Goal: Task Accomplishment & Management: Manage account settings

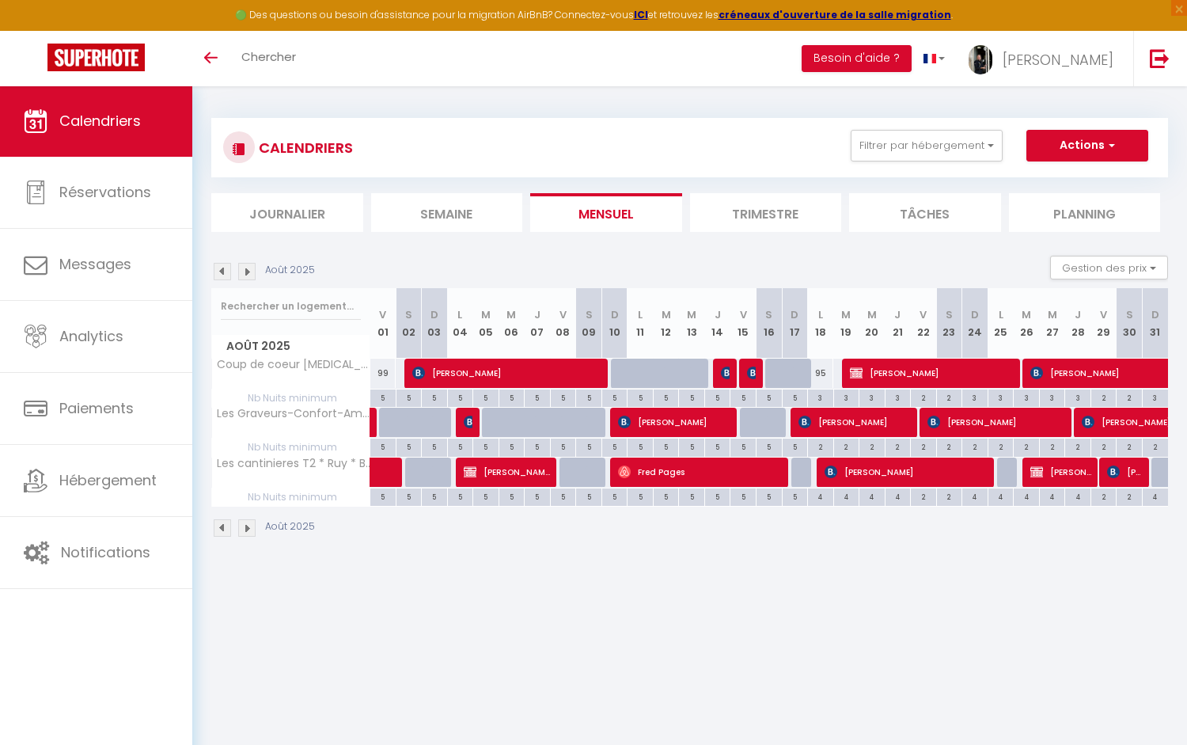
click at [223, 269] on img at bounding box center [222, 271] width 17 height 17
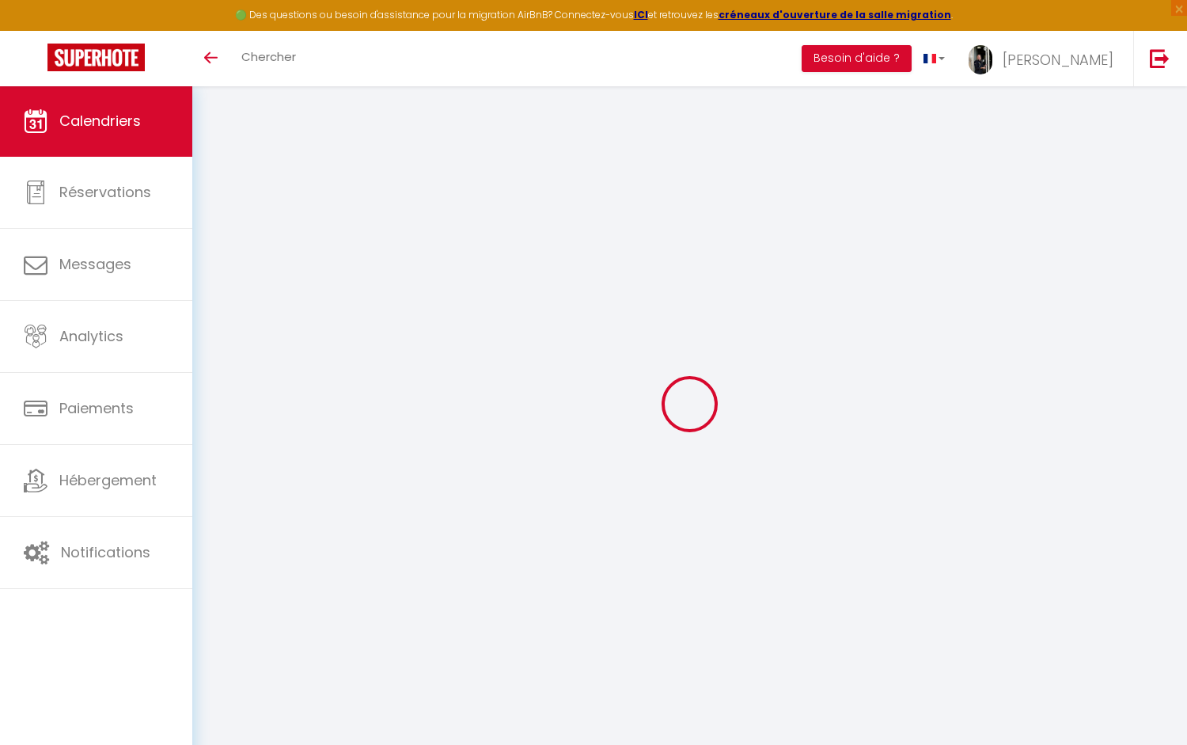
select select "KO"
select select "0"
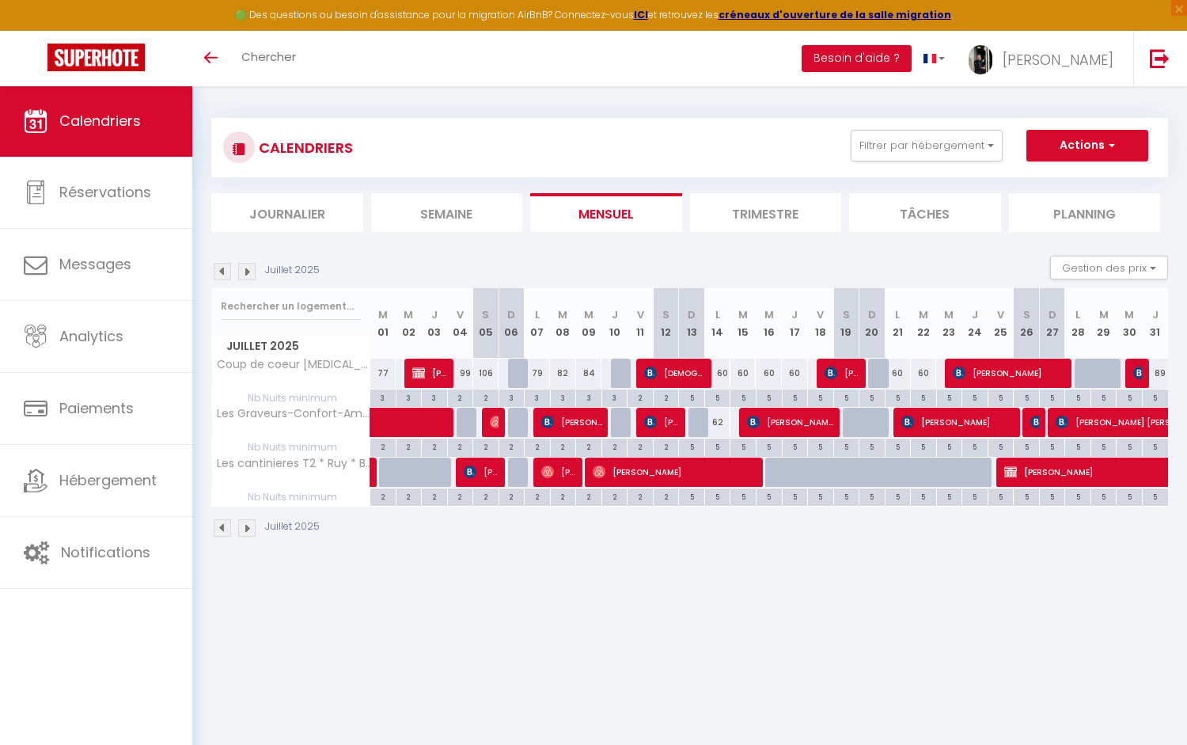
click at [426, 421] on span at bounding box center [441, 423] width 109 height 30
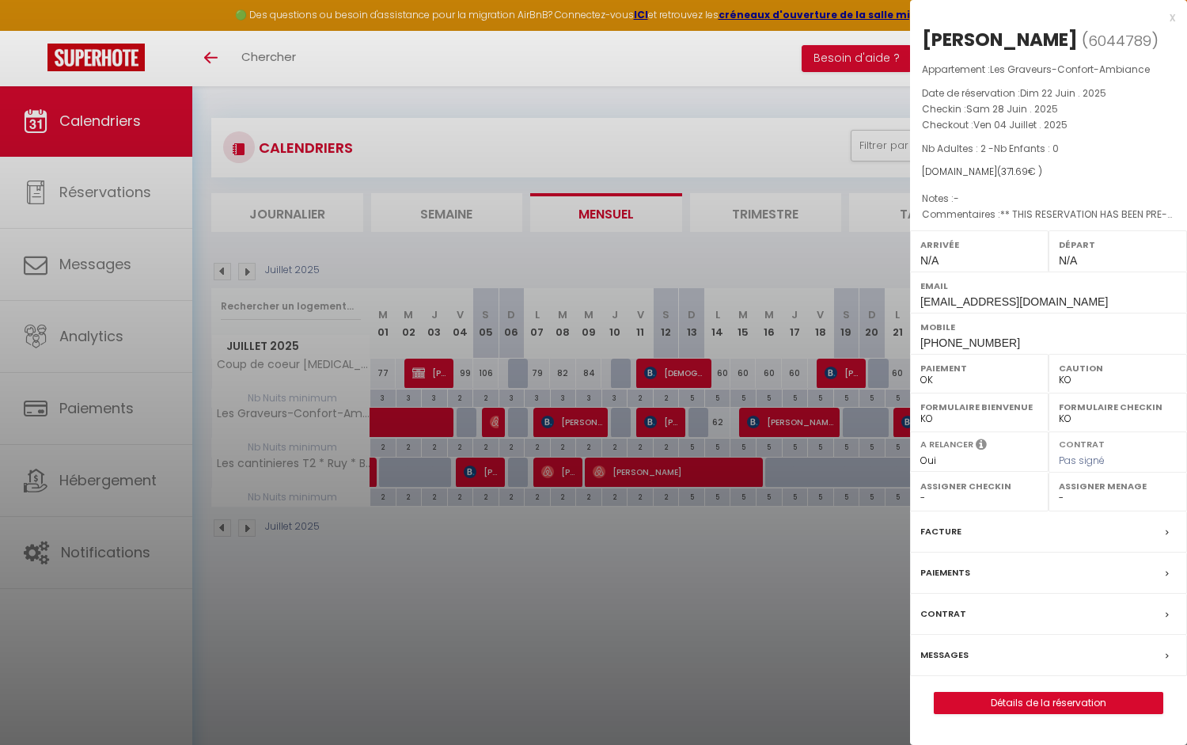
click at [499, 423] on div at bounding box center [593, 372] width 1187 height 745
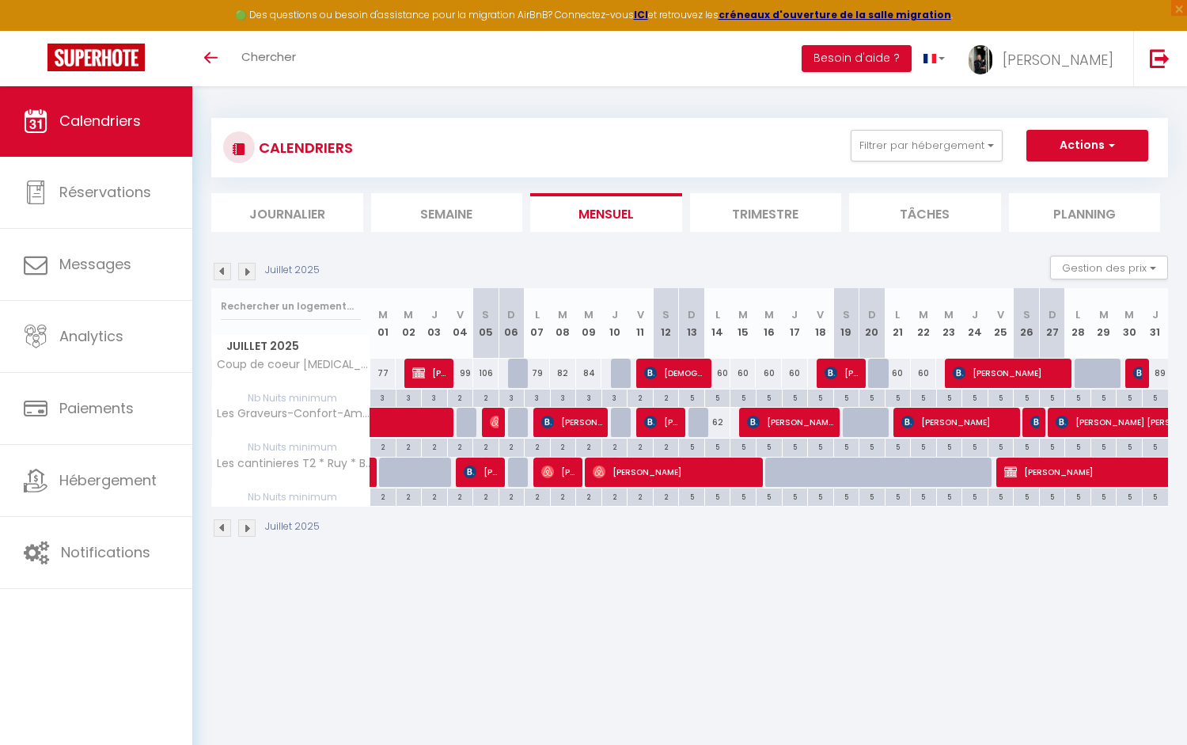
click at [495, 424] on img at bounding box center [496, 421] width 13 height 13
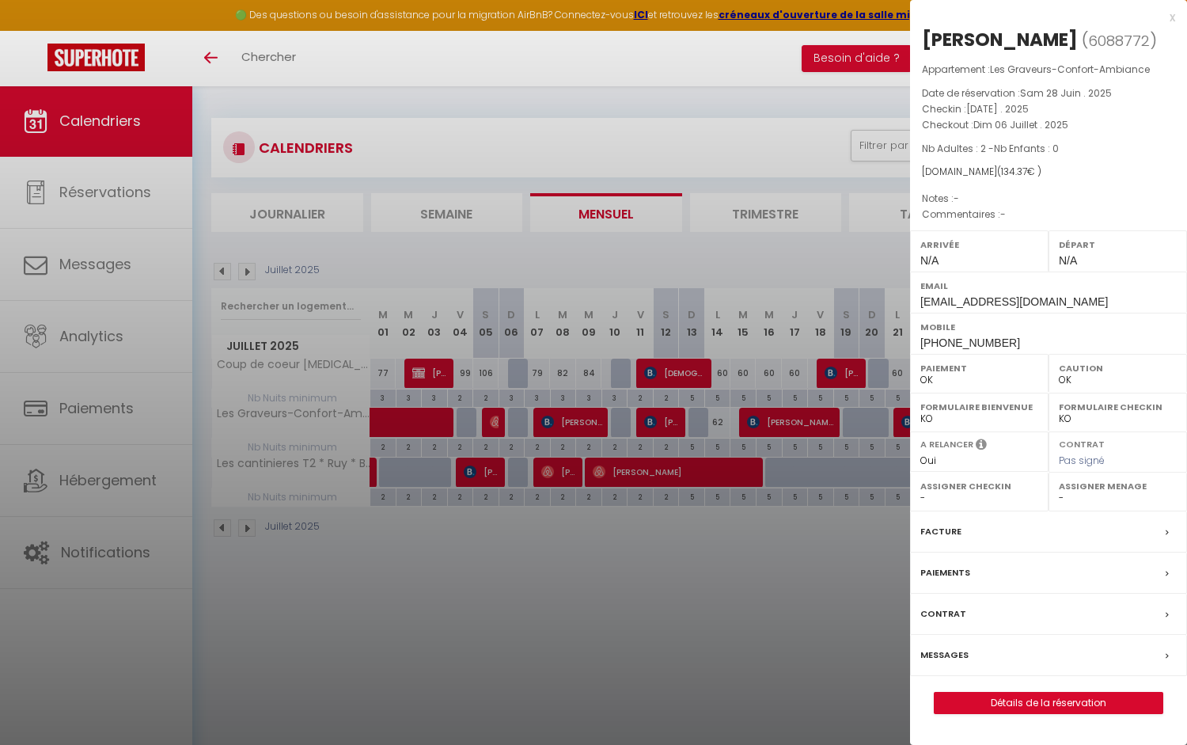
drag, startPoint x: 1065, startPoint y: 38, endPoint x: 920, endPoint y: 39, distance: 144.8
click at [920, 39] on div "[PERSON_NAME] ( 6088772 ) Appartement : Les Graveurs-Confort-Ambiance Date de r…" at bounding box center [1048, 370] width 277 height 687
copy h2 "[PERSON_NAME]"
click at [562, 422] on div at bounding box center [593, 372] width 1187 height 745
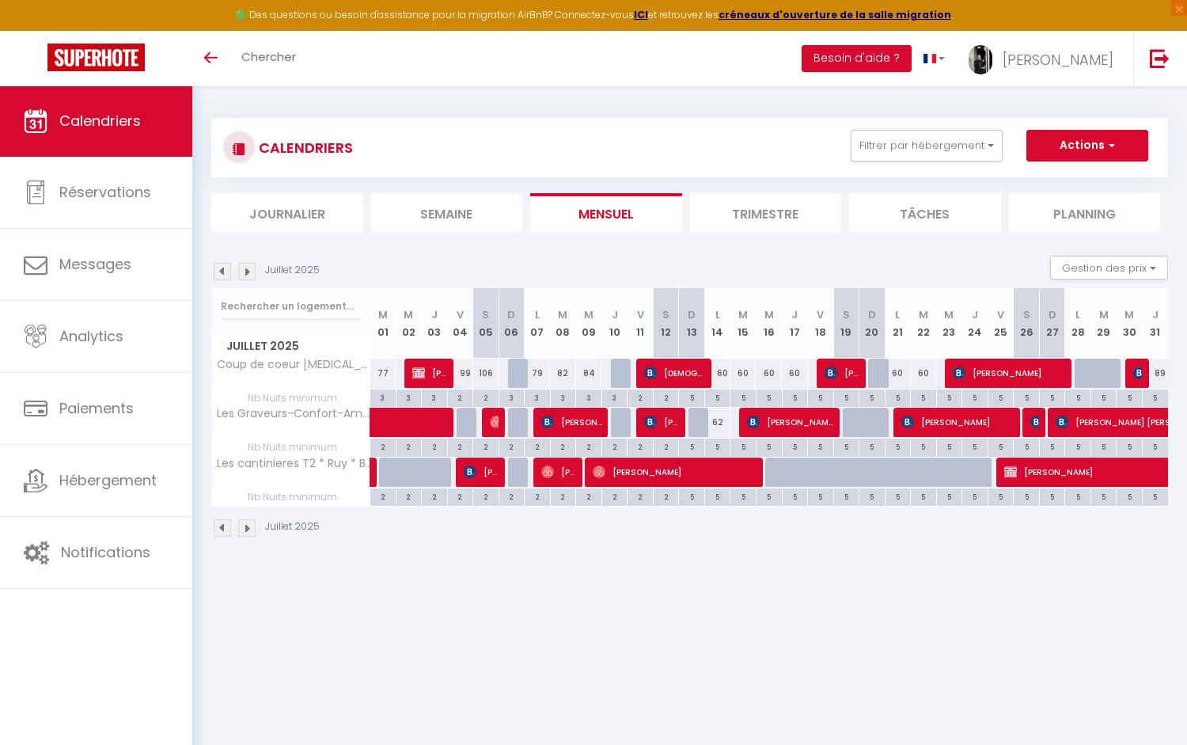
click at [578, 420] on span "[PERSON_NAME] [PERSON_NAME]" at bounding box center [571, 422] width 61 height 30
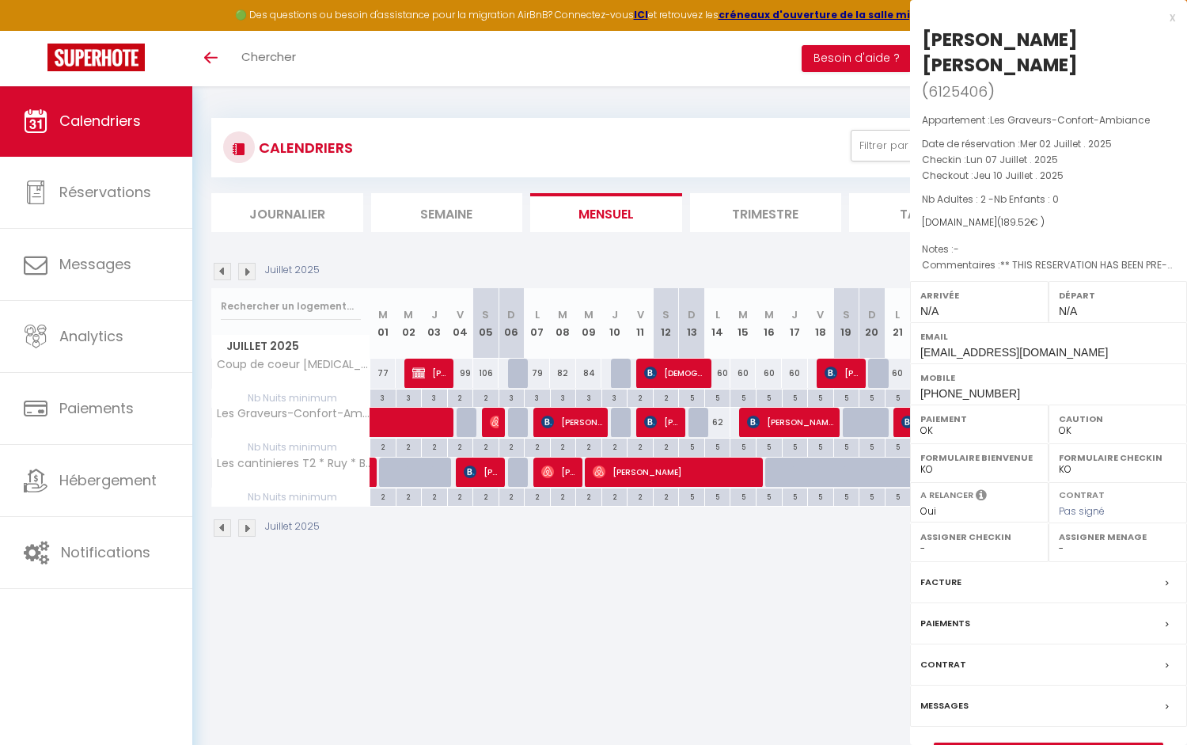
select select "KO"
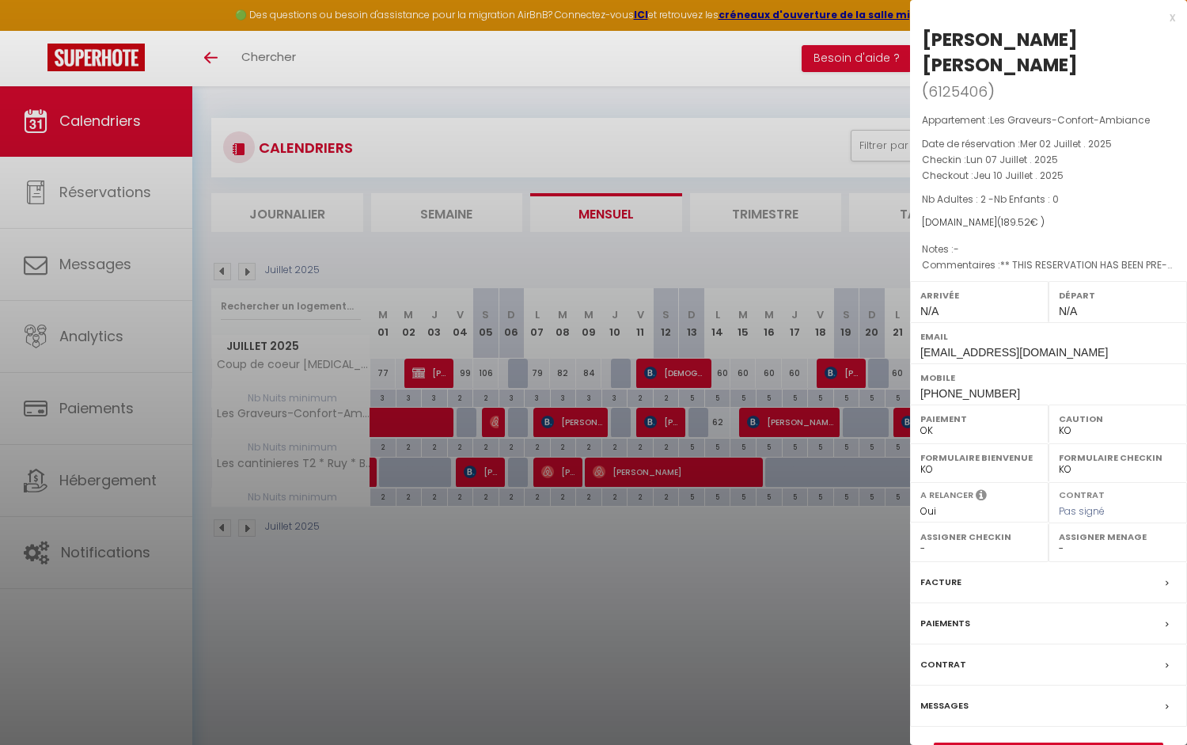
click at [769, 0] on html "🟢 Des questions ou besoin d'assistance pour la migration AirBnB? Connectez-vous…" at bounding box center [593, 370] width 1187 height 745
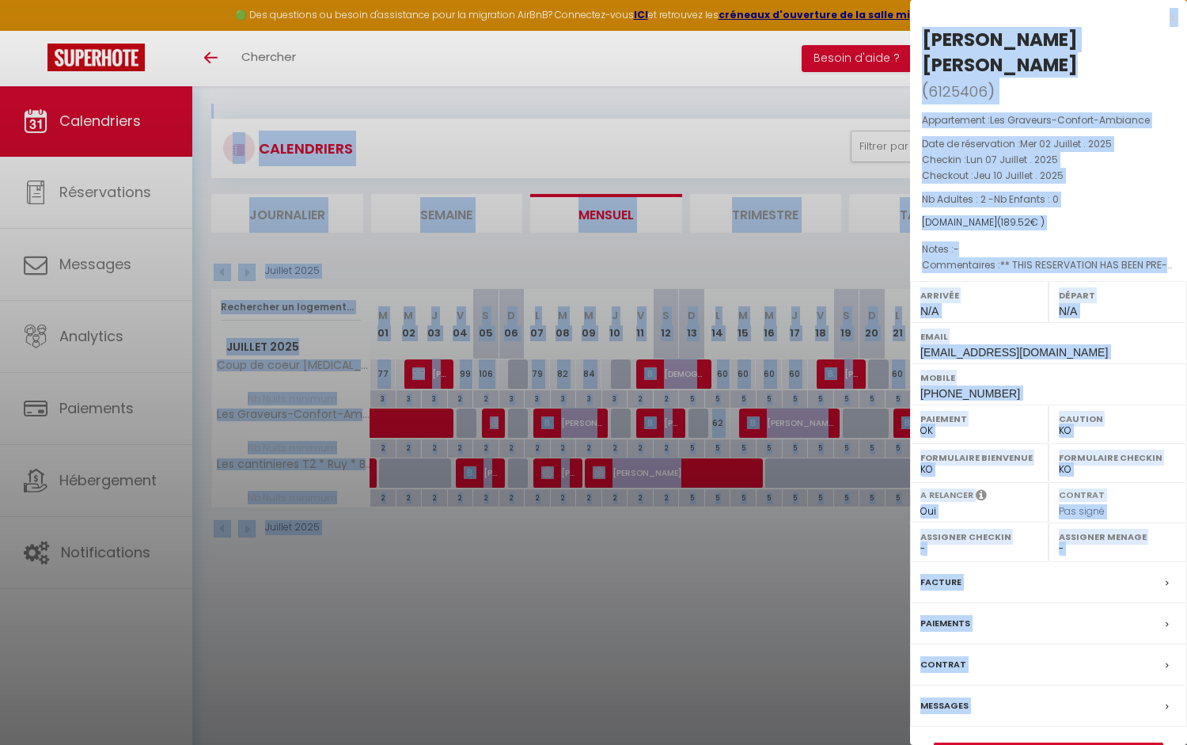
click at [494, 592] on div at bounding box center [593, 372] width 1187 height 745
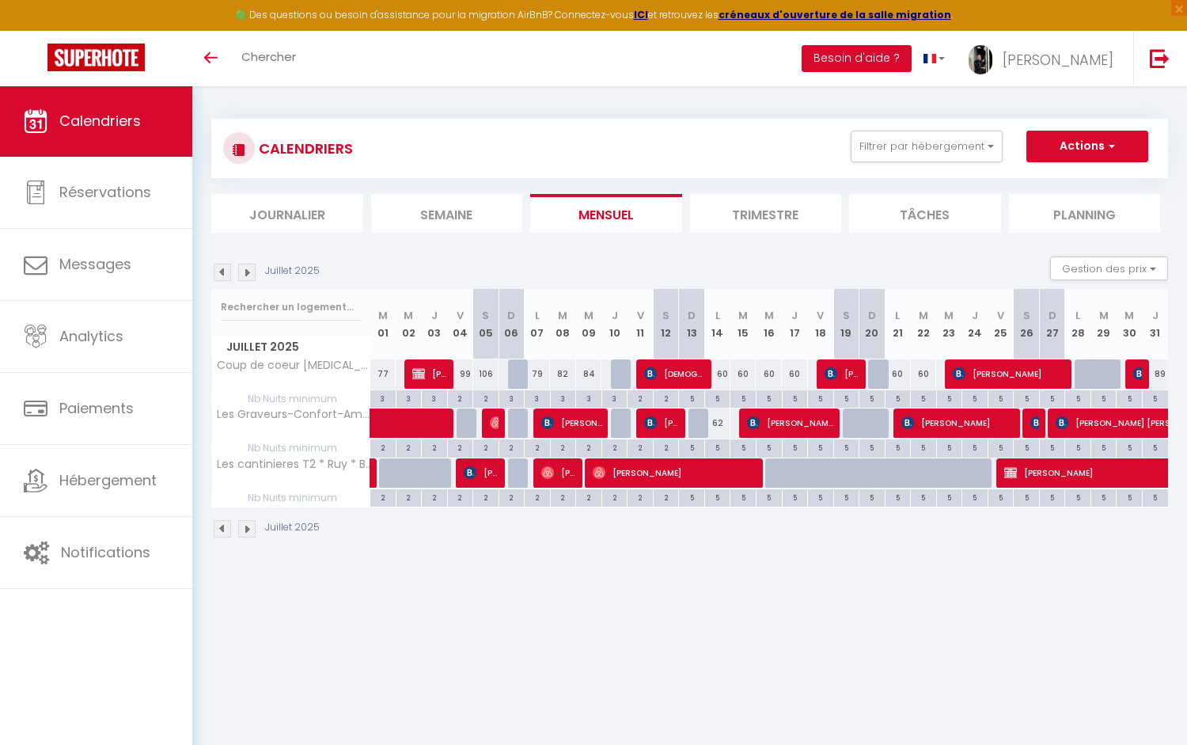
click at [245, 273] on img at bounding box center [246, 271] width 17 height 17
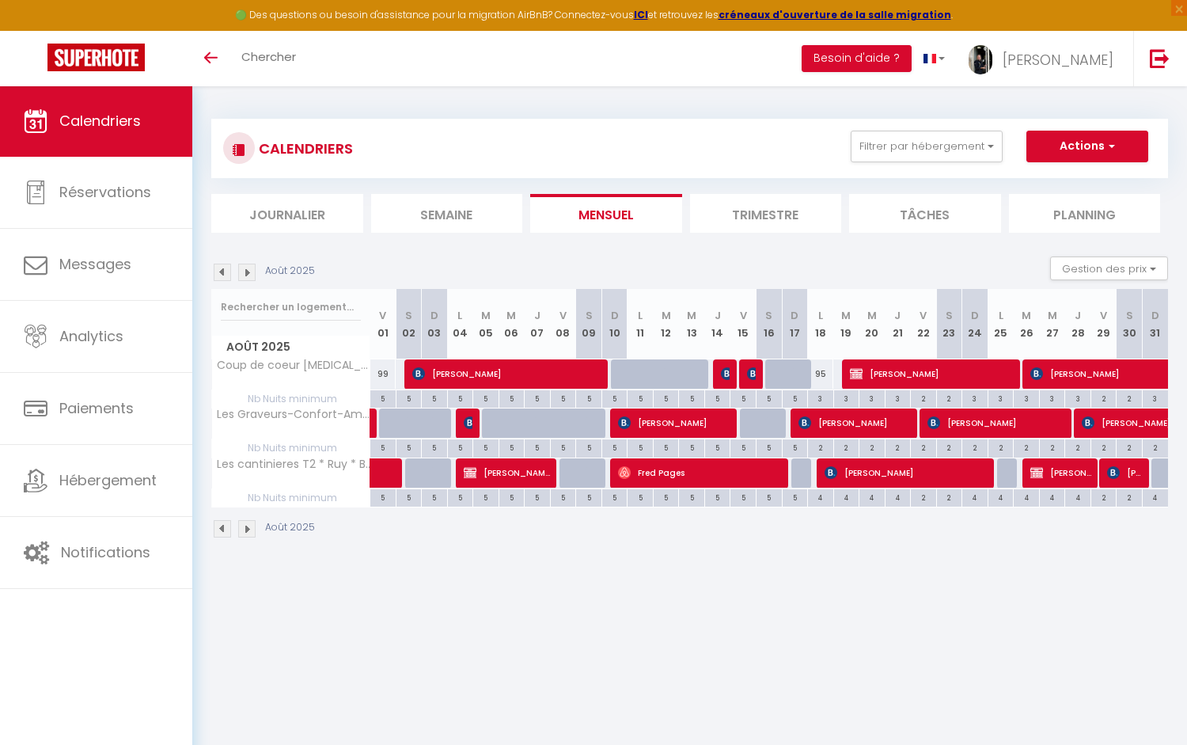
click at [248, 275] on img at bounding box center [246, 271] width 17 height 17
select select "KO"
select select "0"
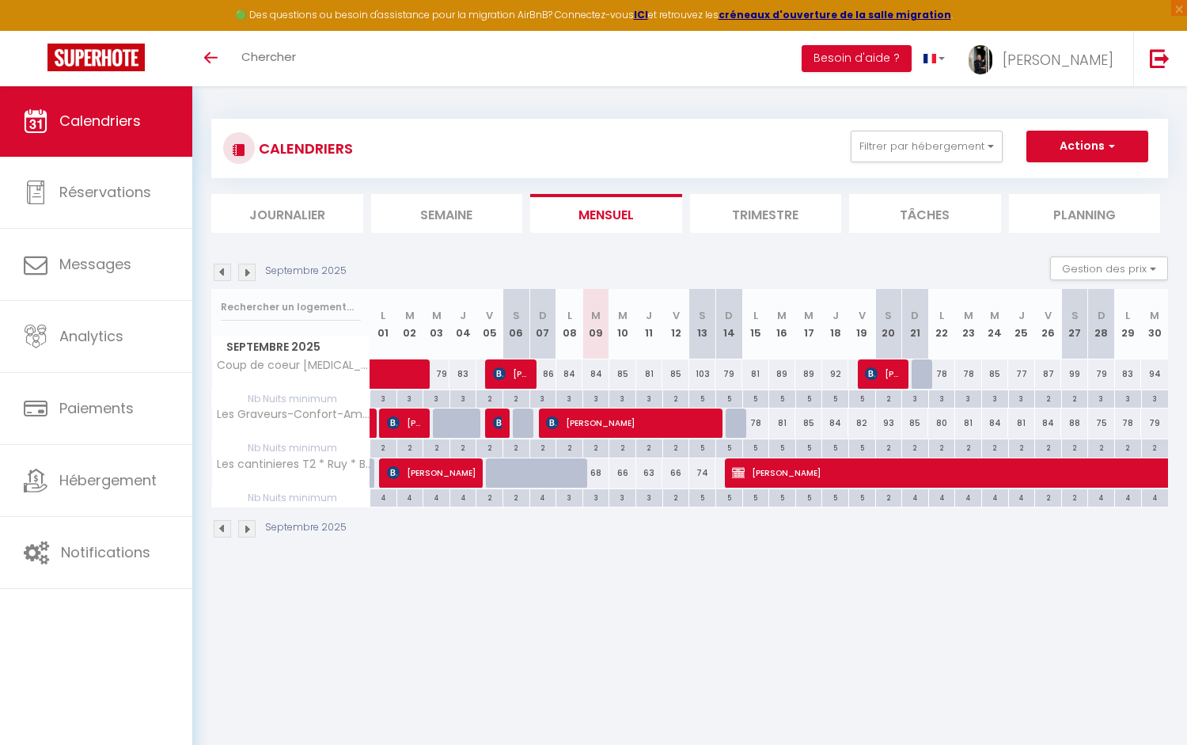
click at [517, 376] on span "[PERSON_NAME]" at bounding box center [511, 373] width 36 height 30
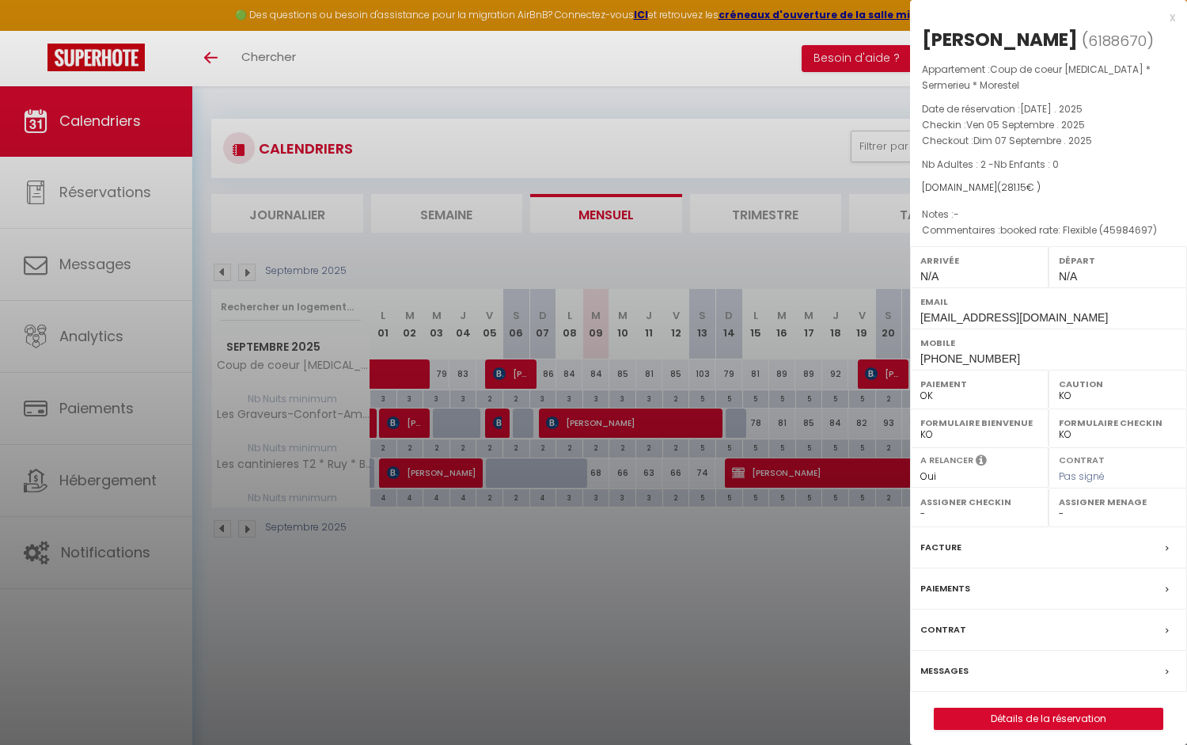
click at [220, 275] on div at bounding box center [593, 372] width 1187 height 745
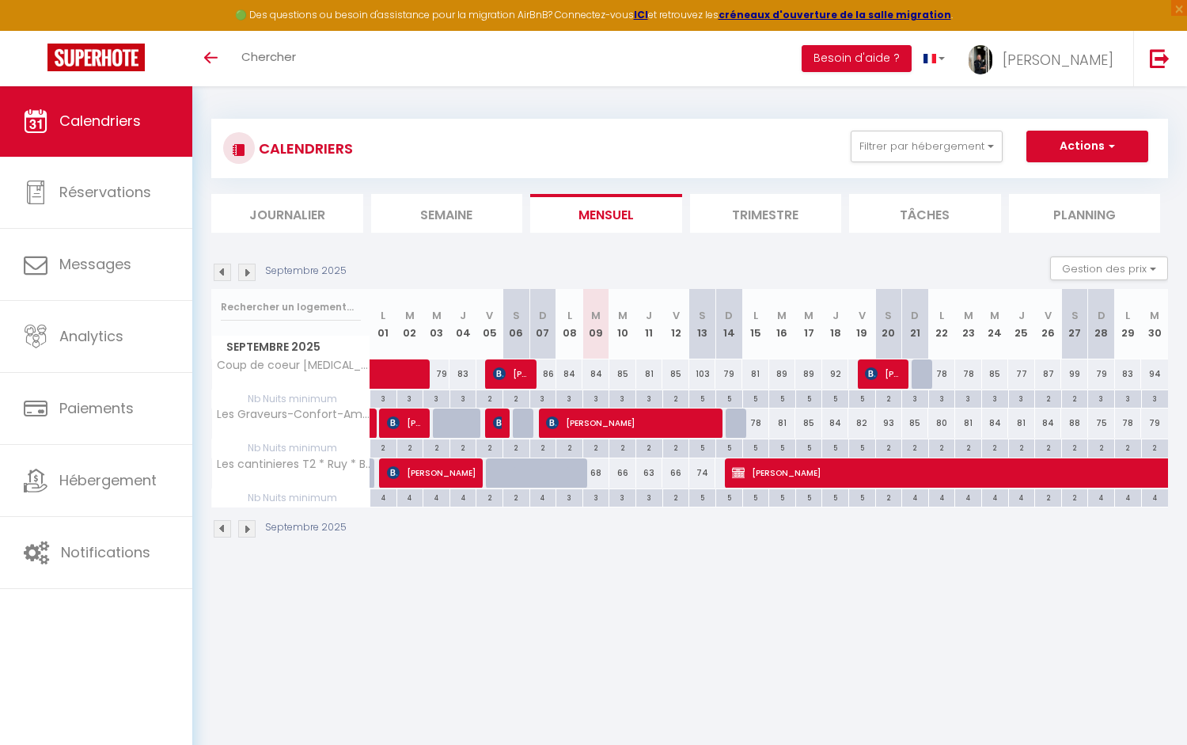
click at [220, 275] on img at bounding box center [222, 271] width 17 height 17
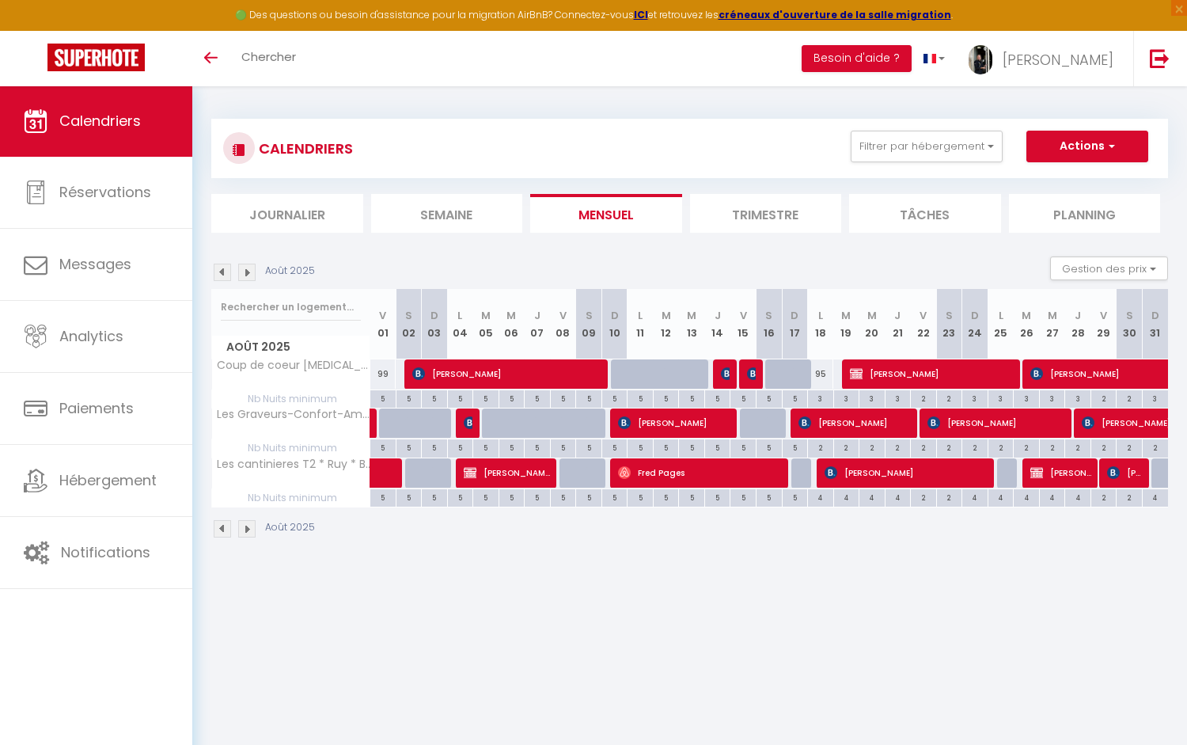
click at [220, 275] on img at bounding box center [222, 271] width 17 height 17
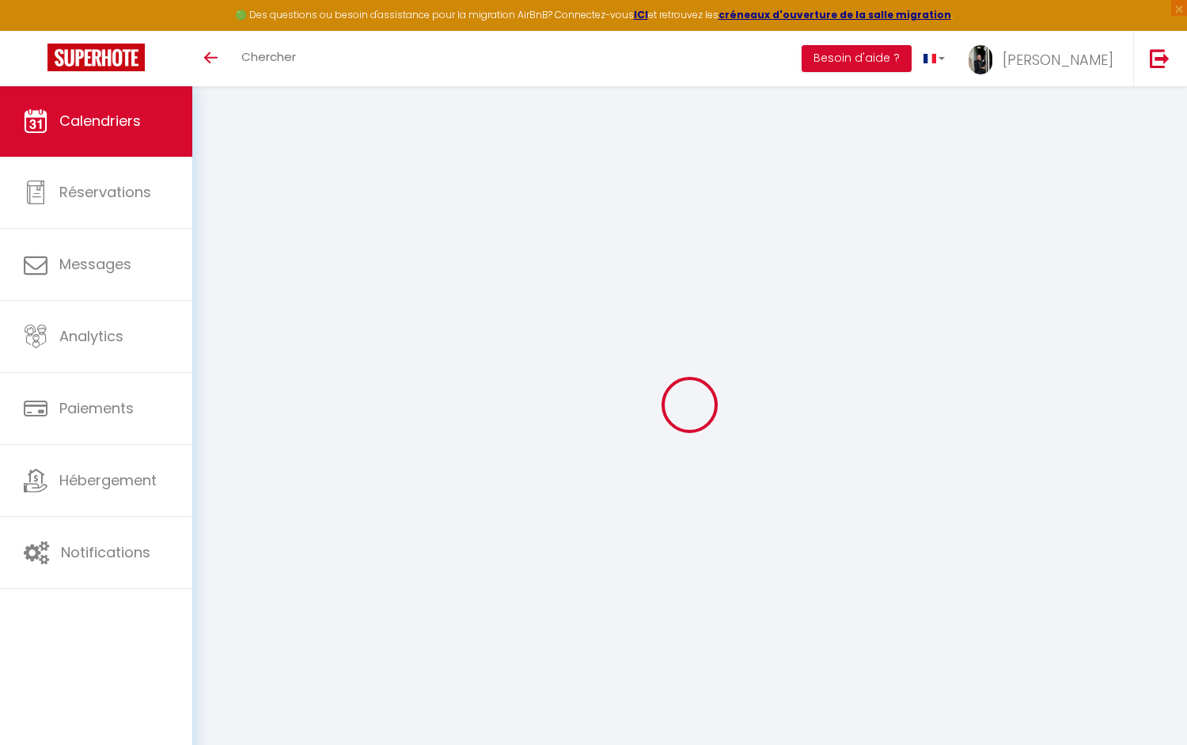
select select "KO"
select select "0"
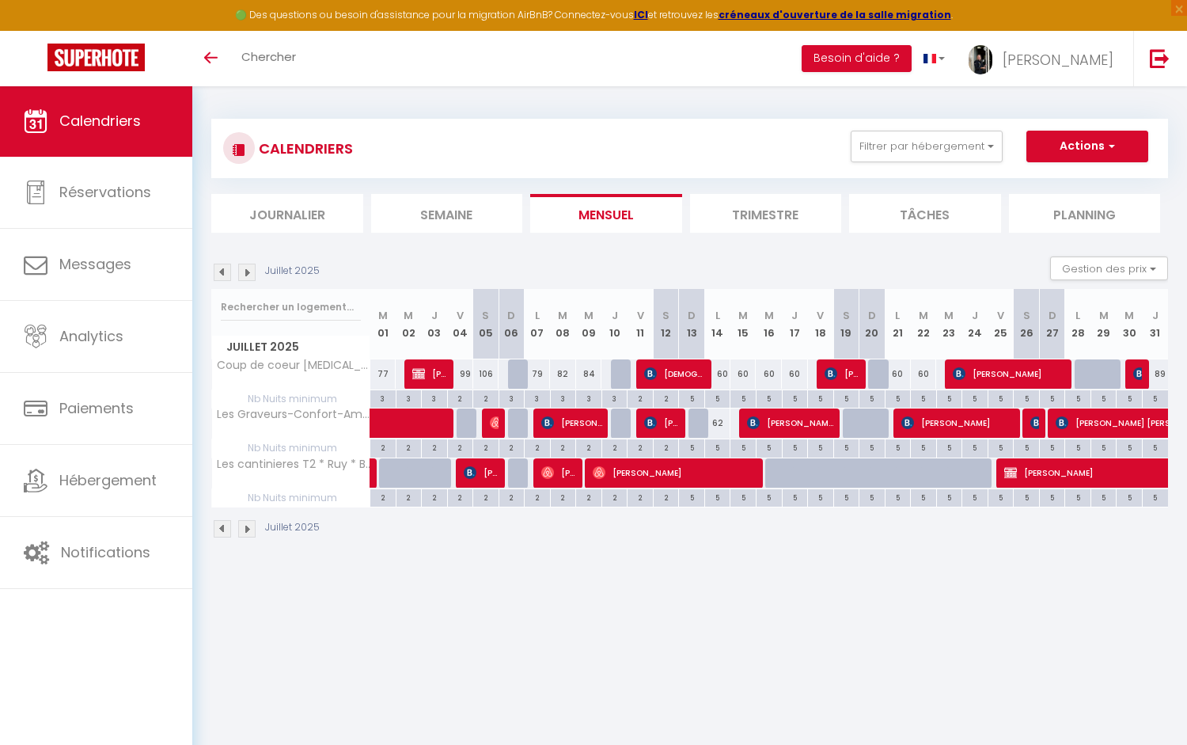
click at [667, 426] on span "[PERSON_NAME]" at bounding box center [661, 423] width 35 height 30
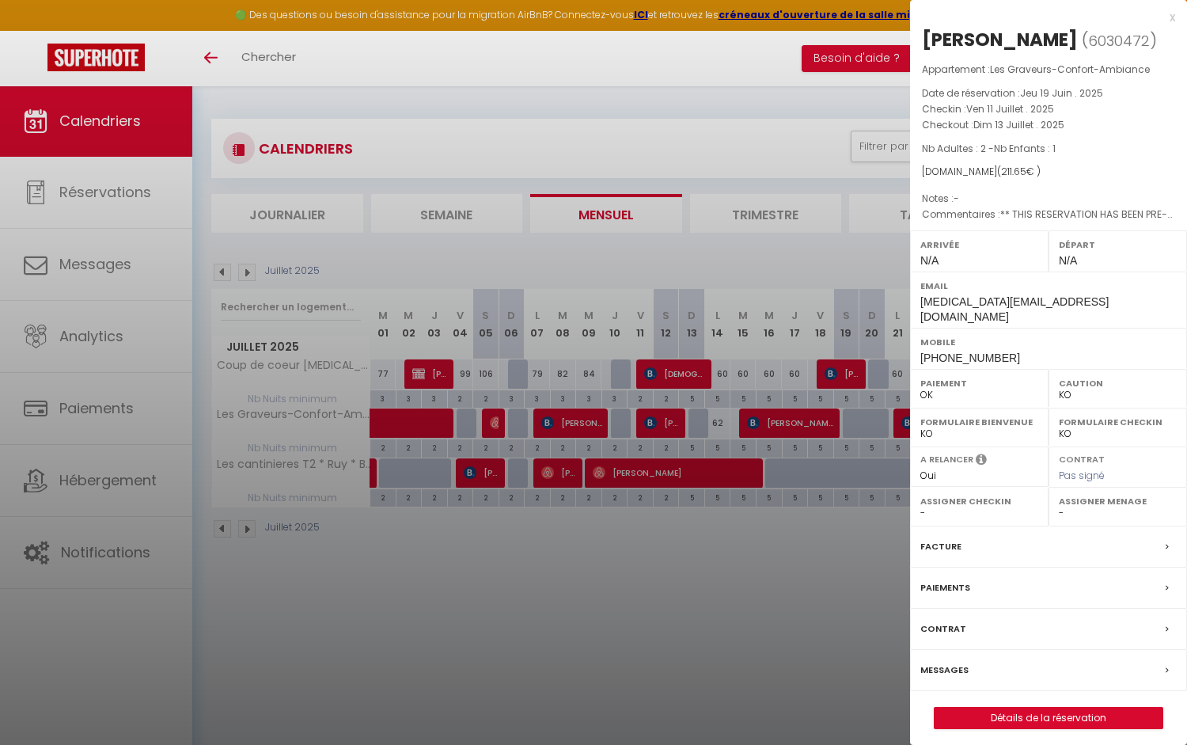
click at [716, 555] on div at bounding box center [593, 372] width 1187 height 745
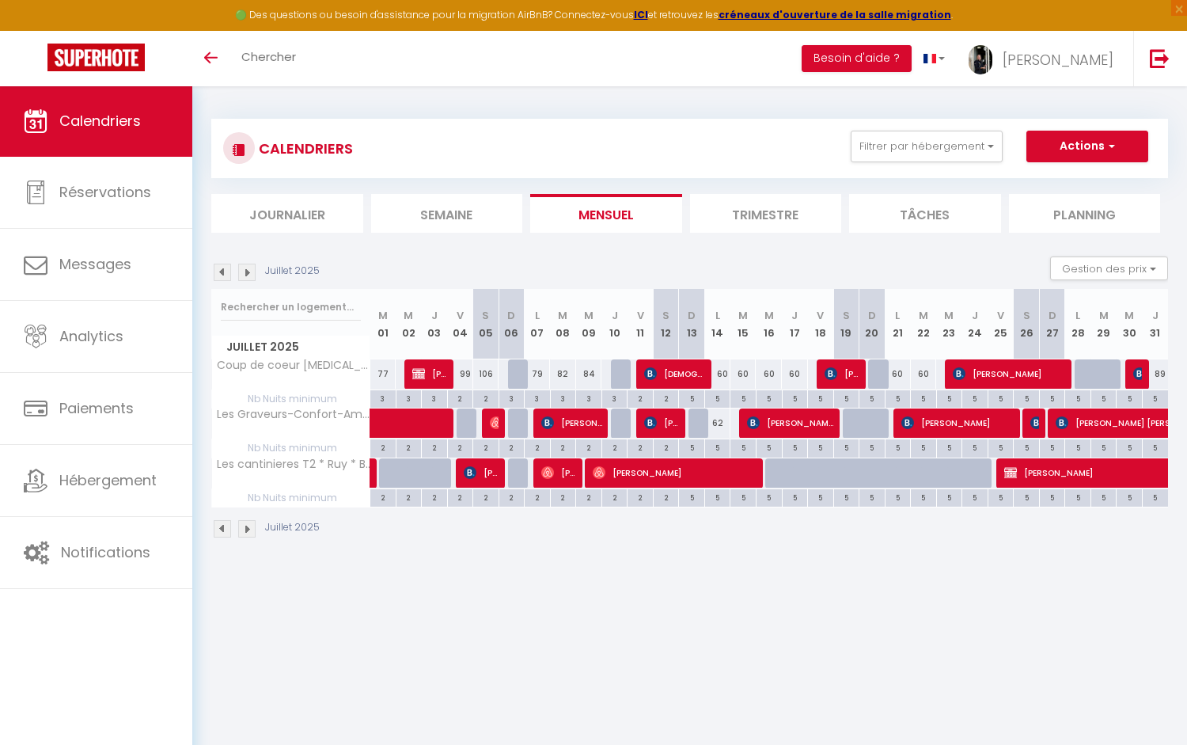
click at [1113, 430] on span "[PERSON_NAME] [PERSON_NAME]" at bounding box center [1147, 423] width 182 height 30
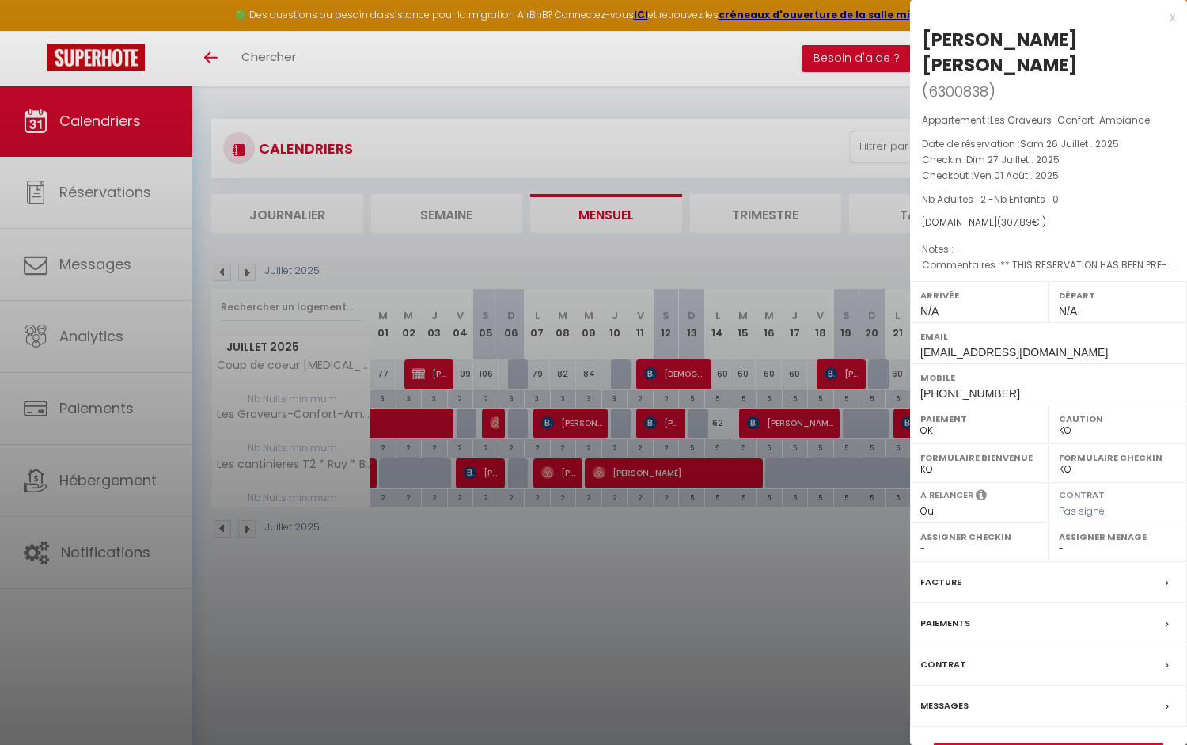
click at [786, 548] on div at bounding box center [593, 372] width 1187 height 745
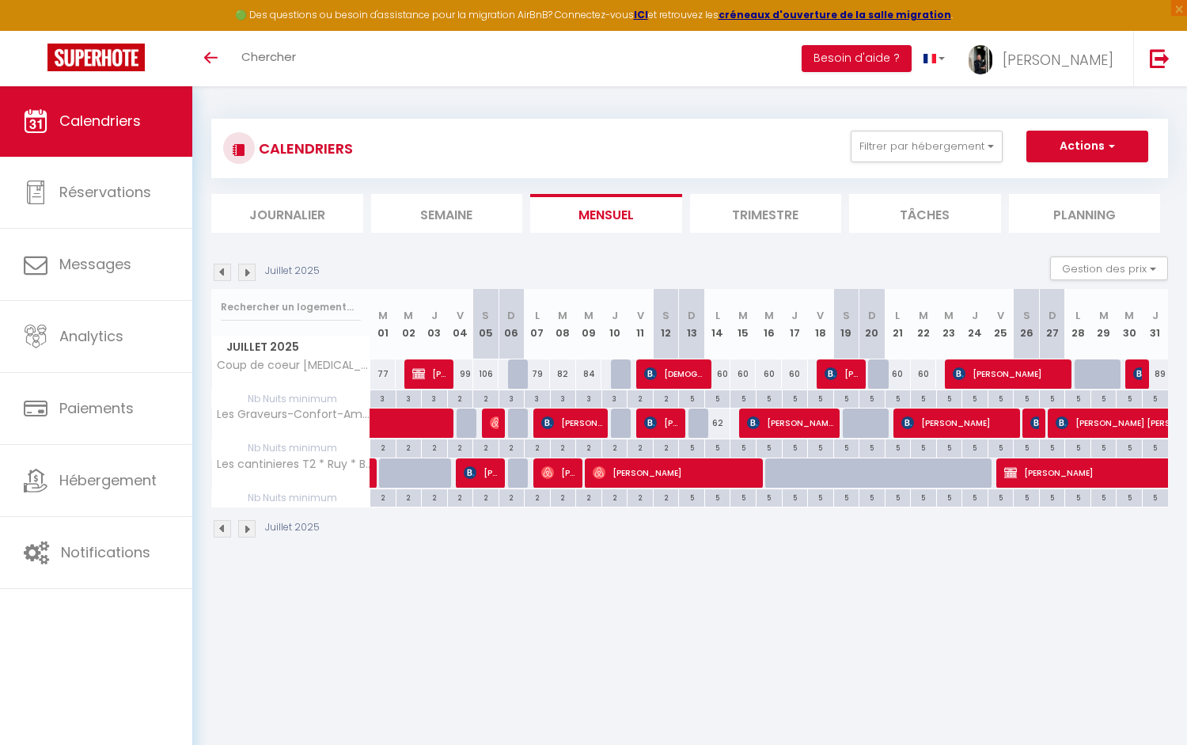
click at [1086, 423] on span "[PERSON_NAME] [PERSON_NAME]" at bounding box center [1147, 423] width 182 height 30
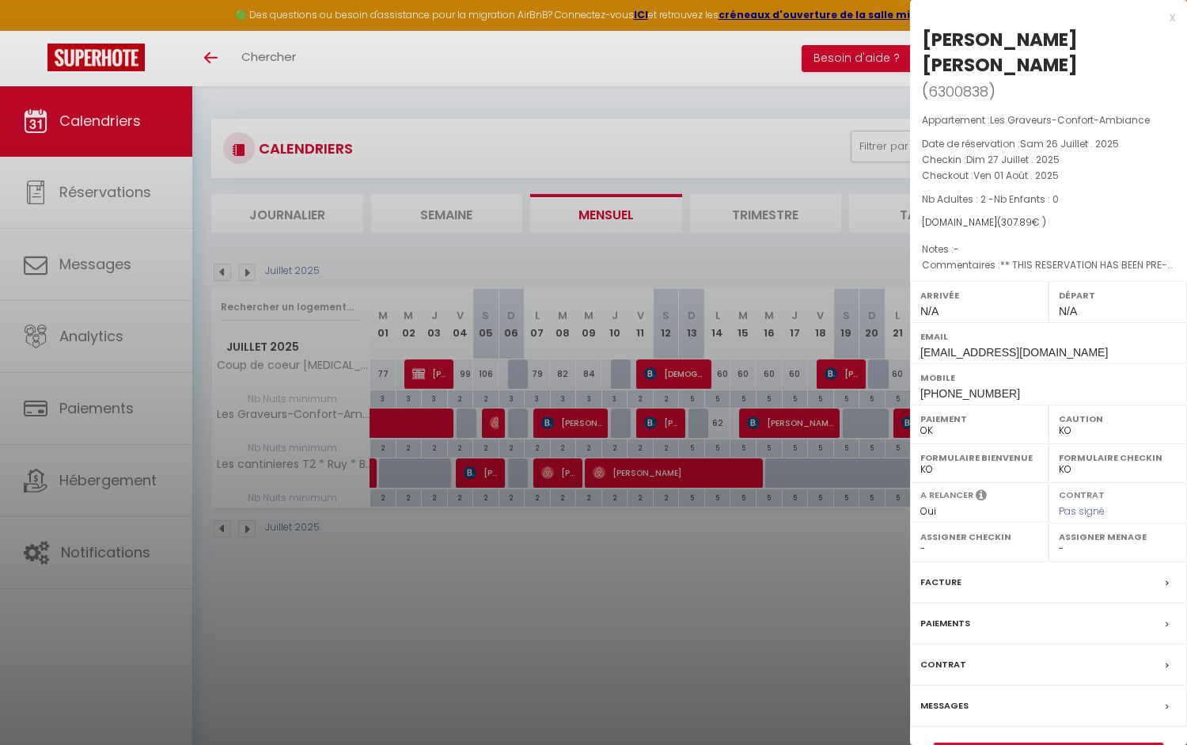
click at [579, 619] on div at bounding box center [593, 372] width 1187 height 745
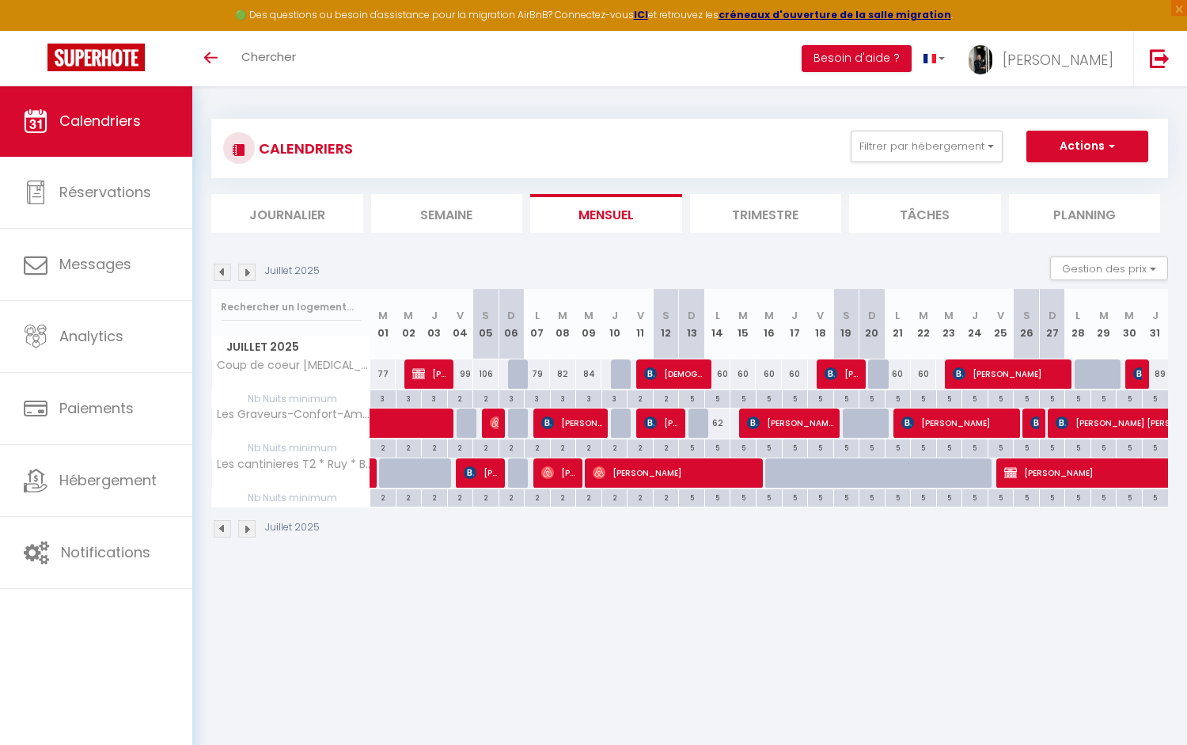
click at [718, 424] on div "62" at bounding box center [717, 422] width 26 height 29
type input "62"
select select "1"
type input "Lun 14 Juillet 2025"
type input "[DATE]"
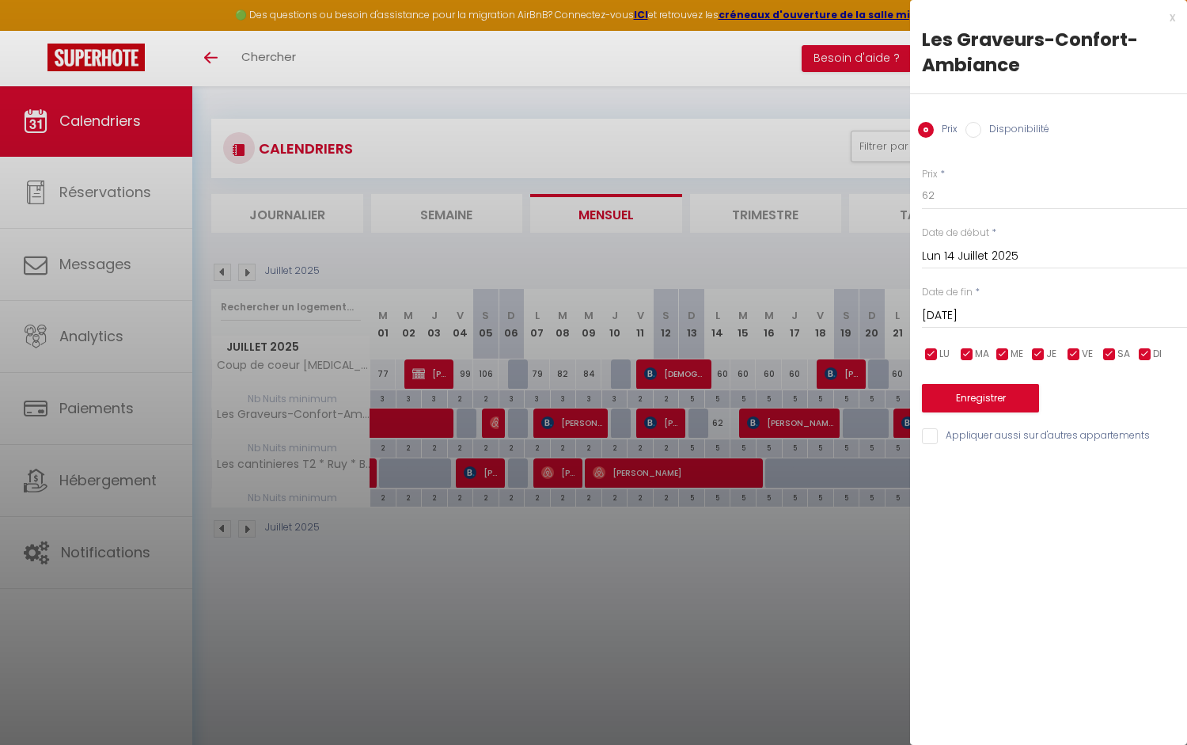
click at [976, 127] on input "Disponibilité" at bounding box center [973, 130] width 16 height 16
radio input "true"
radio input "false"
click at [965, 256] on input "Lun 14 Juillet 2025" at bounding box center [1054, 258] width 265 height 21
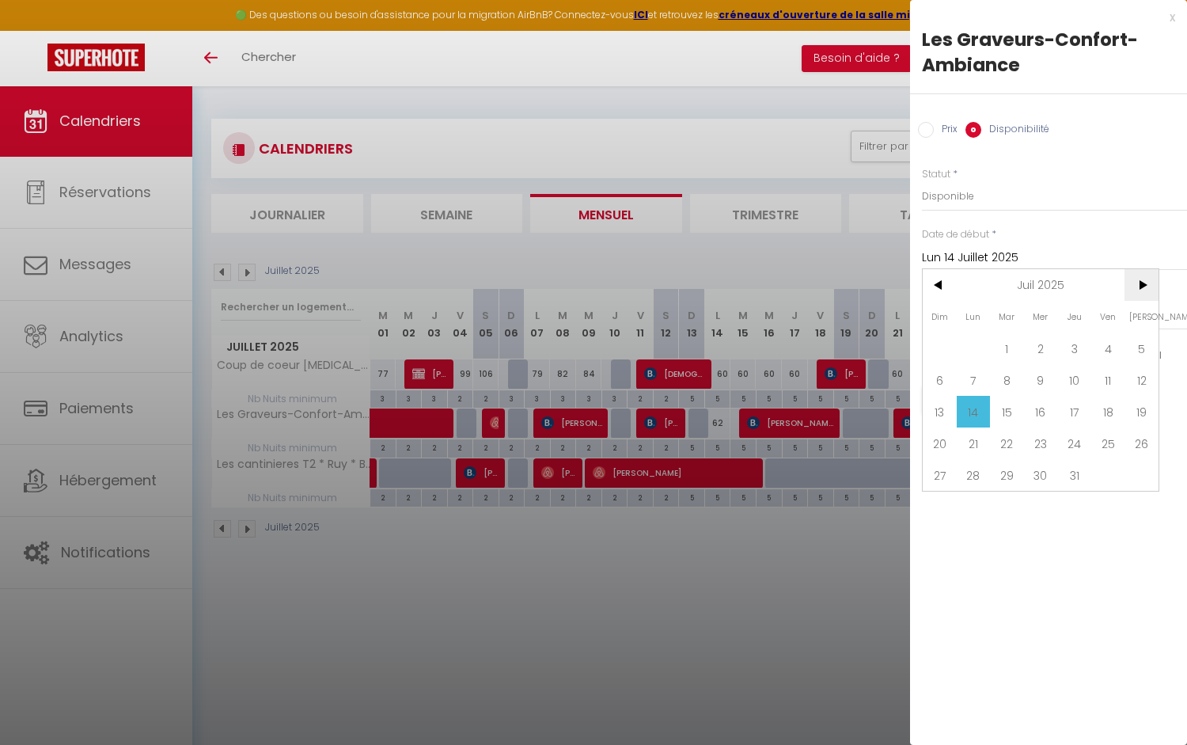
click at [1143, 286] on span ">" at bounding box center [1141, 285] width 34 height 32
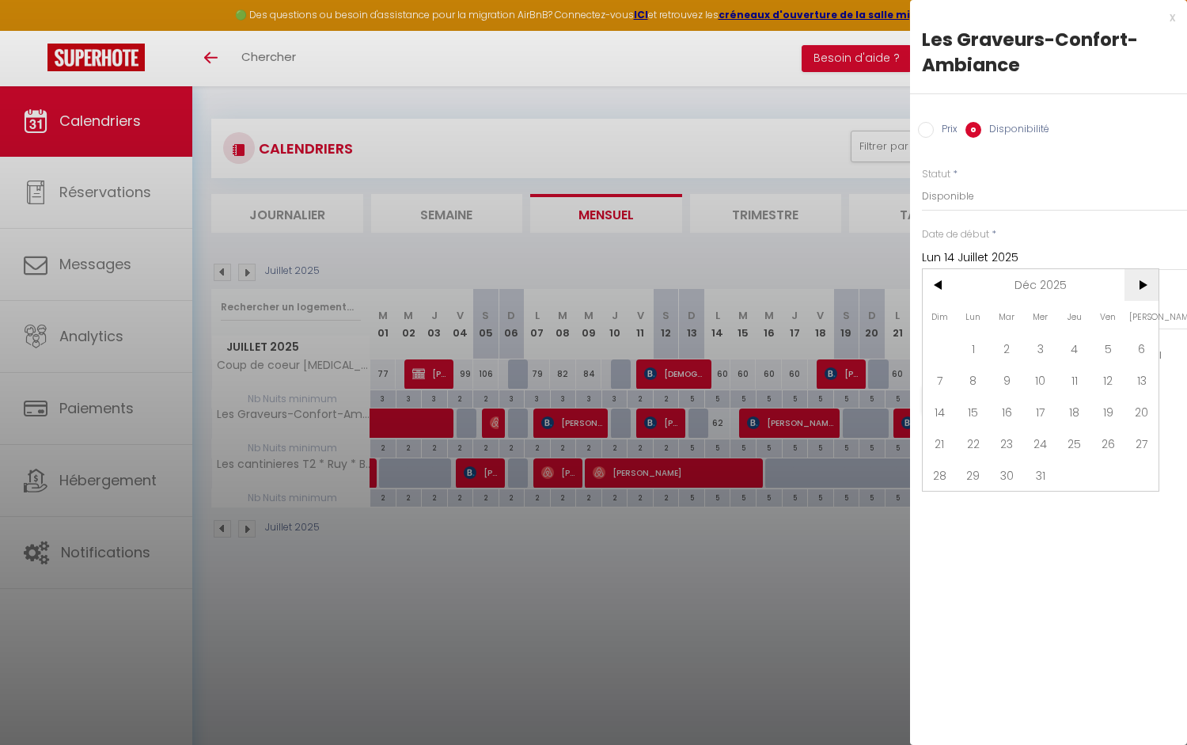
click at [1143, 286] on span ">" at bounding box center [1141, 285] width 34 height 32
click at [1075, 353] on span "1" at bounding box center [1074, 348] width 34 height 32
type input "Jeu 01 Janvier 2026"
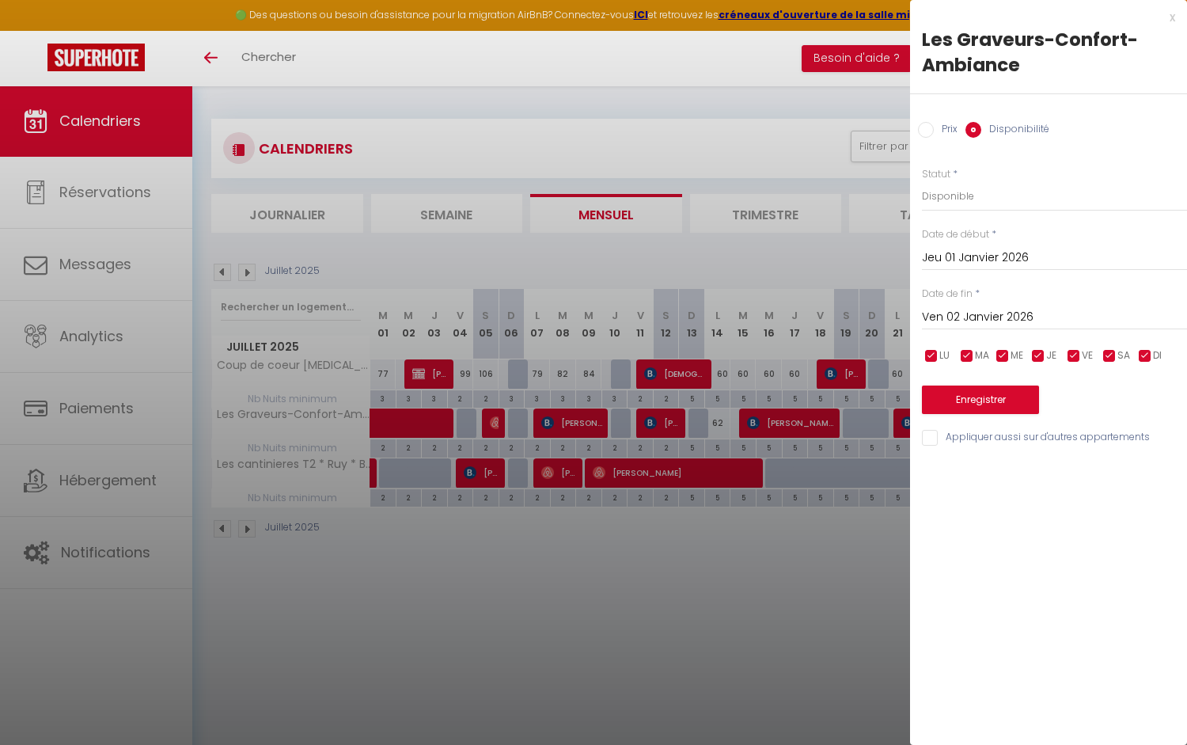
click at [988, 318] on input "Ven 02 Janvier 2026" at bounding box center [1054, 317] width 265 height 21
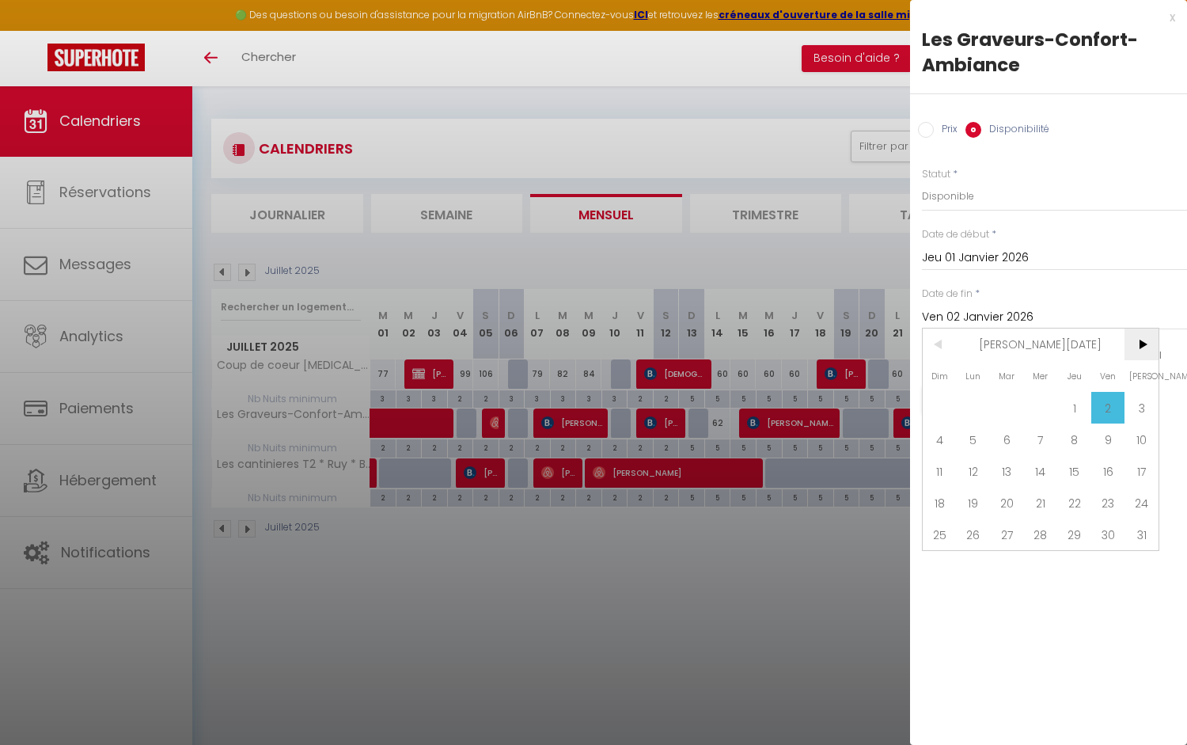
click at [1143, 346] on span ">" at bounding box center [1141, 344] width 34 height 32
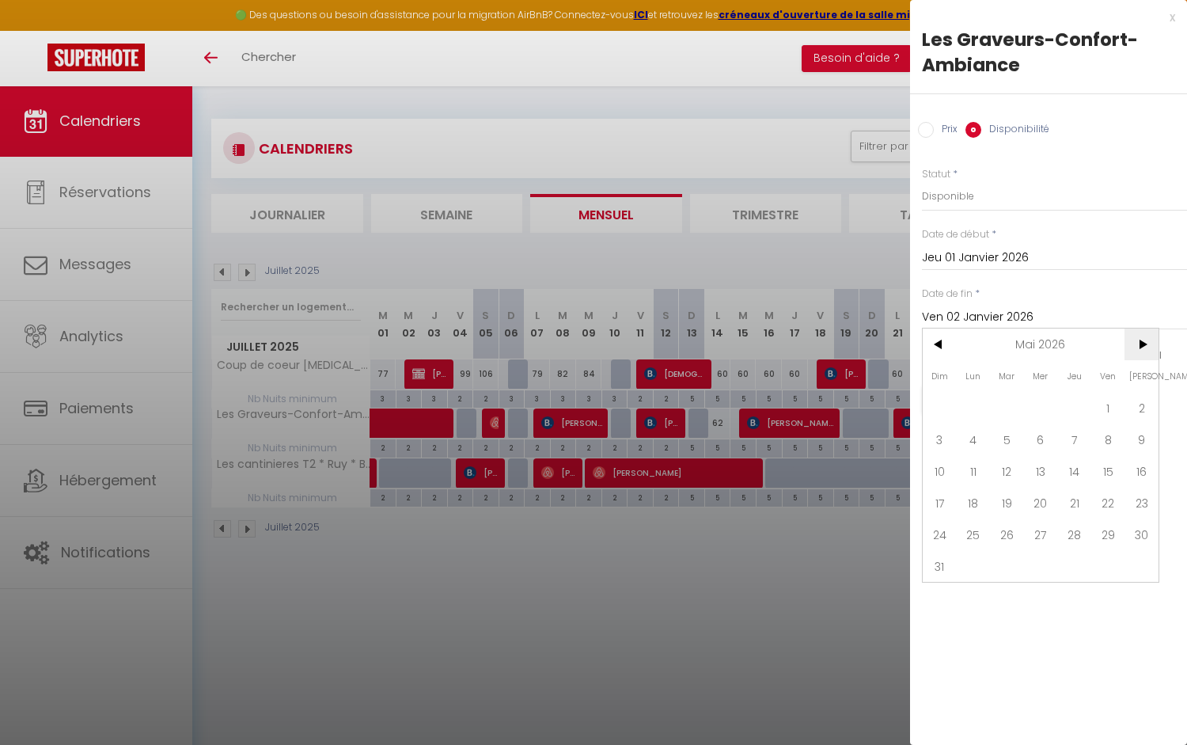
click at [1143, 346] on span ">" at bounding box center [1141, 344] width 34 height 32
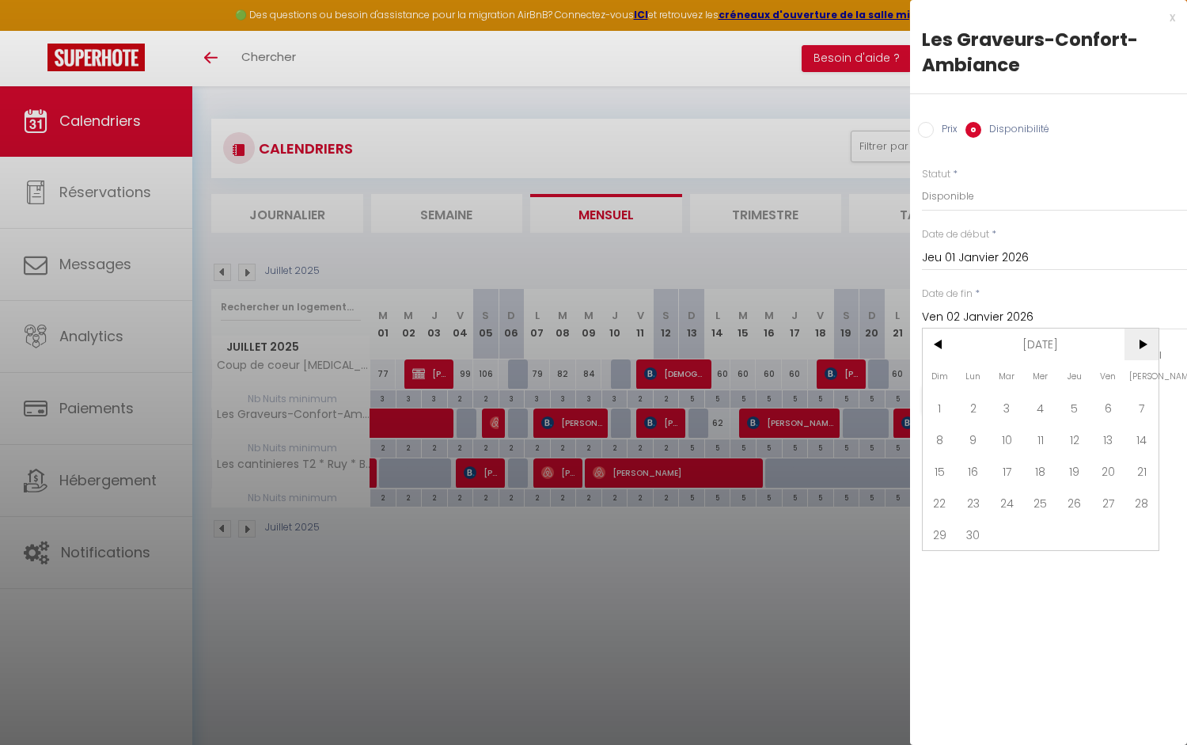
click at [1143, 346] on span ">" at bounding box center [1141, 344] width 34 height 32
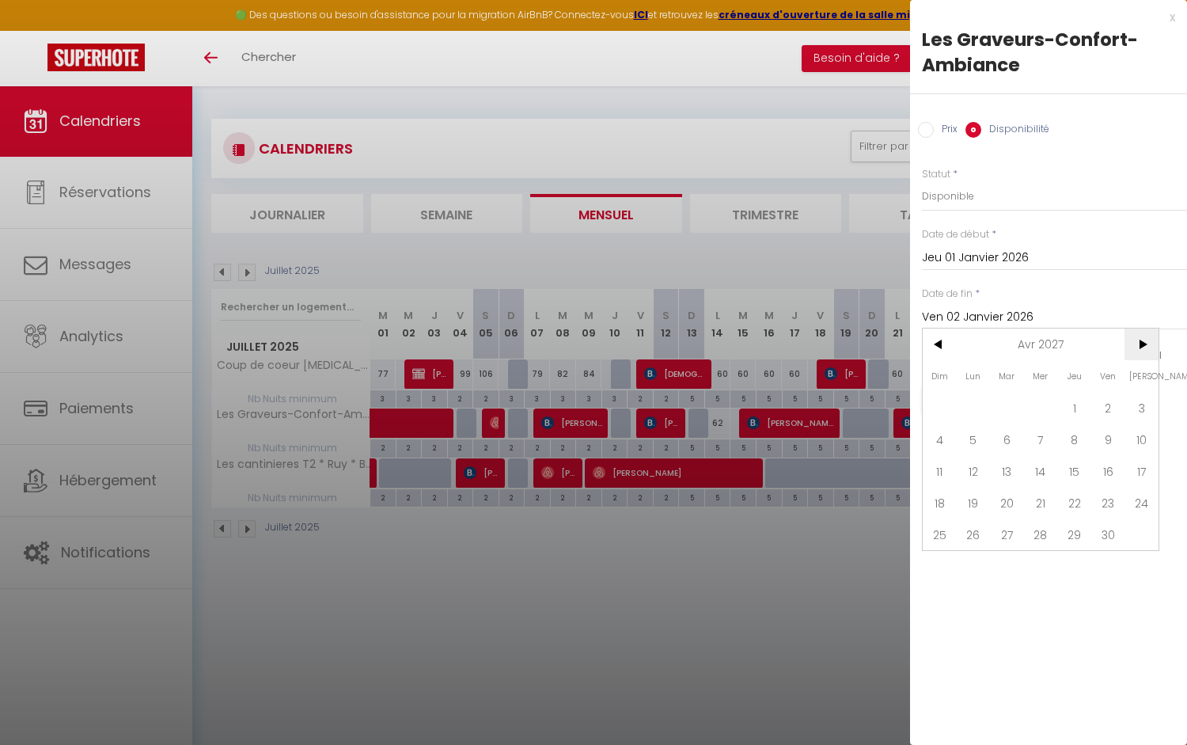
click at [1143, 346] on span ">" at bounding box center [1141, 344] width 34 height 32
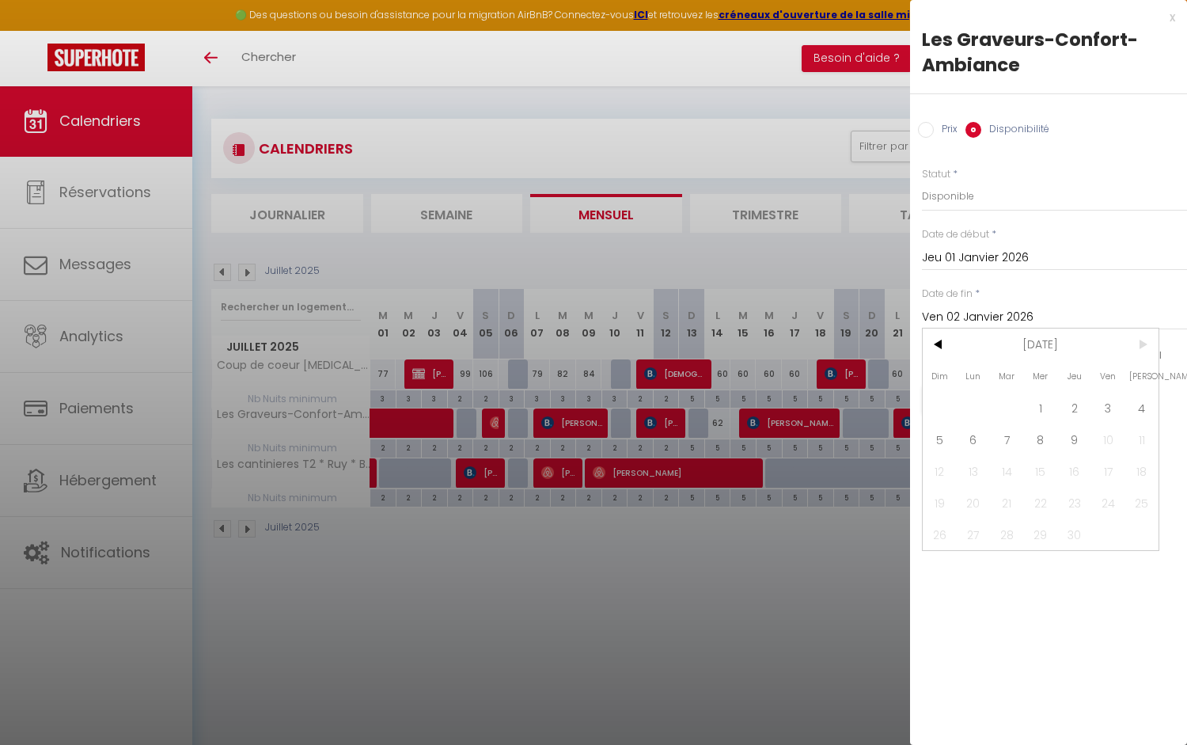
click at [1143, 346] on span ">" at bounding box center [1141, 344] width 34 height 32
click at [1075, 441] on span "9" at bounding box center [1074, 439] width 34 height 32
type input "Jeu 09 Septembre 2027"
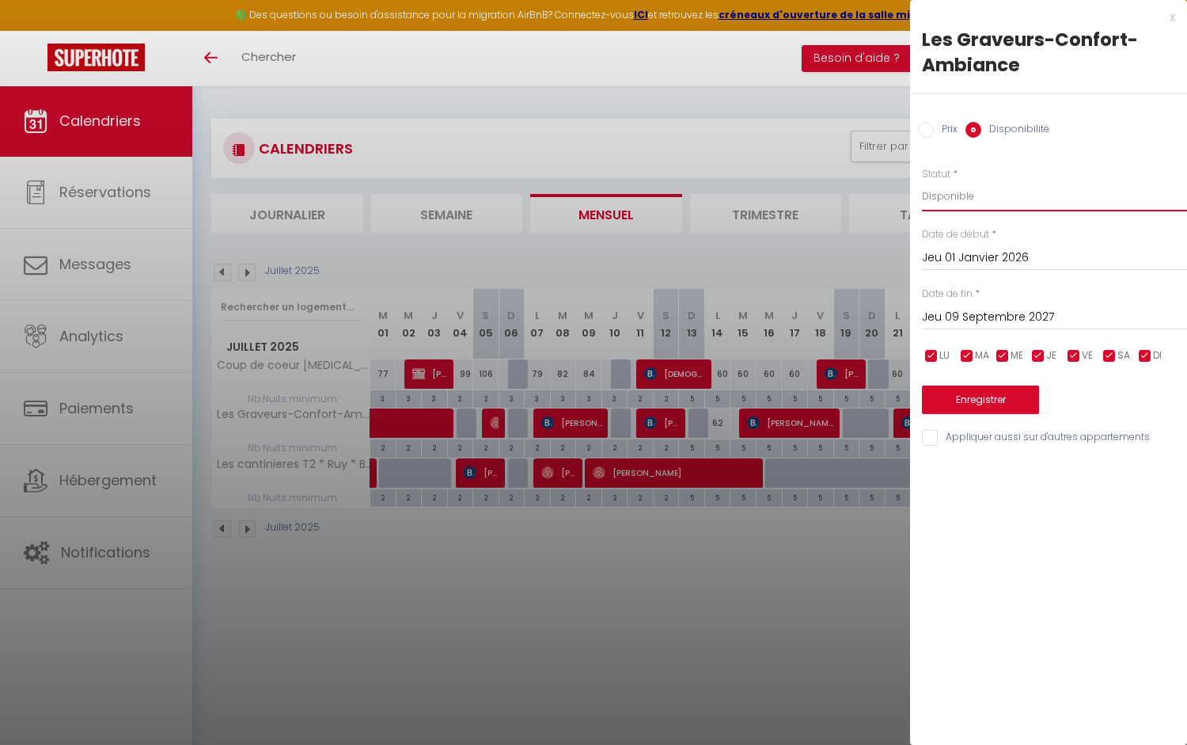
select select "0"
click at [988, 397] on button "Enregistrer" at bounding box center [980, 399] width 117 height 28
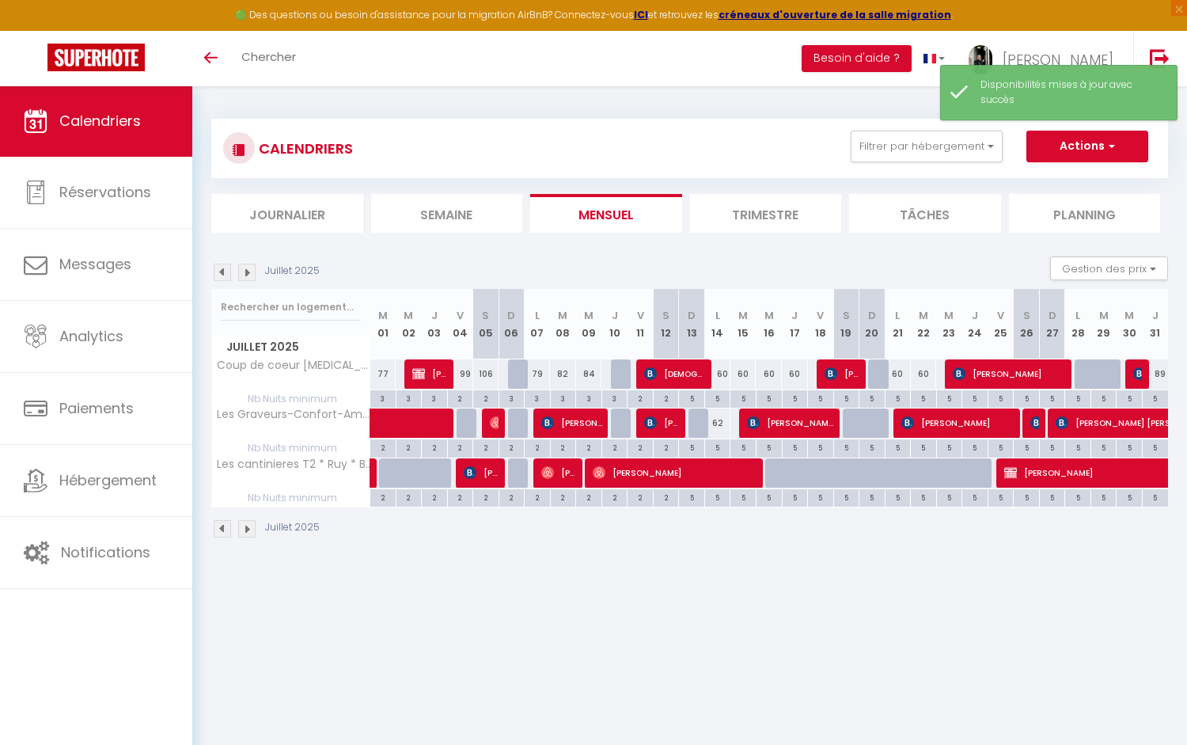
click at [247, 274] on img at bounding box center [246, 271] width 17 height 17
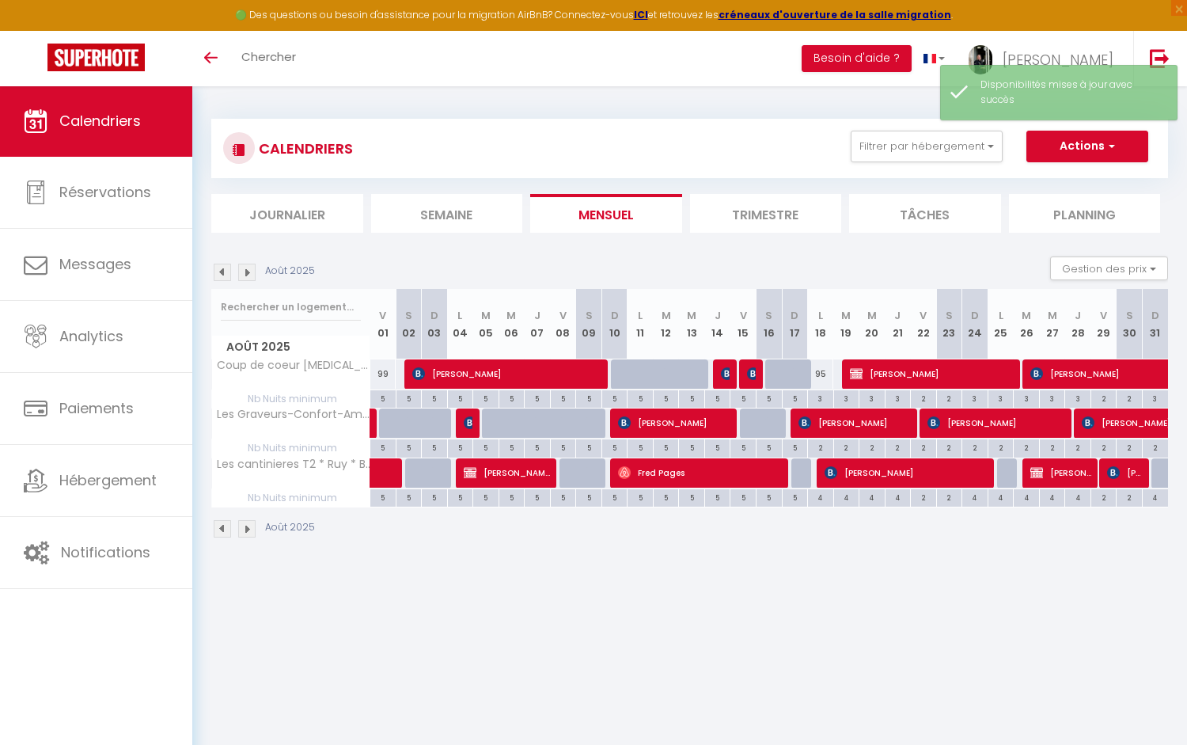
click at [247, 274] on img at bounding box center [246, 271] width 17 height 17
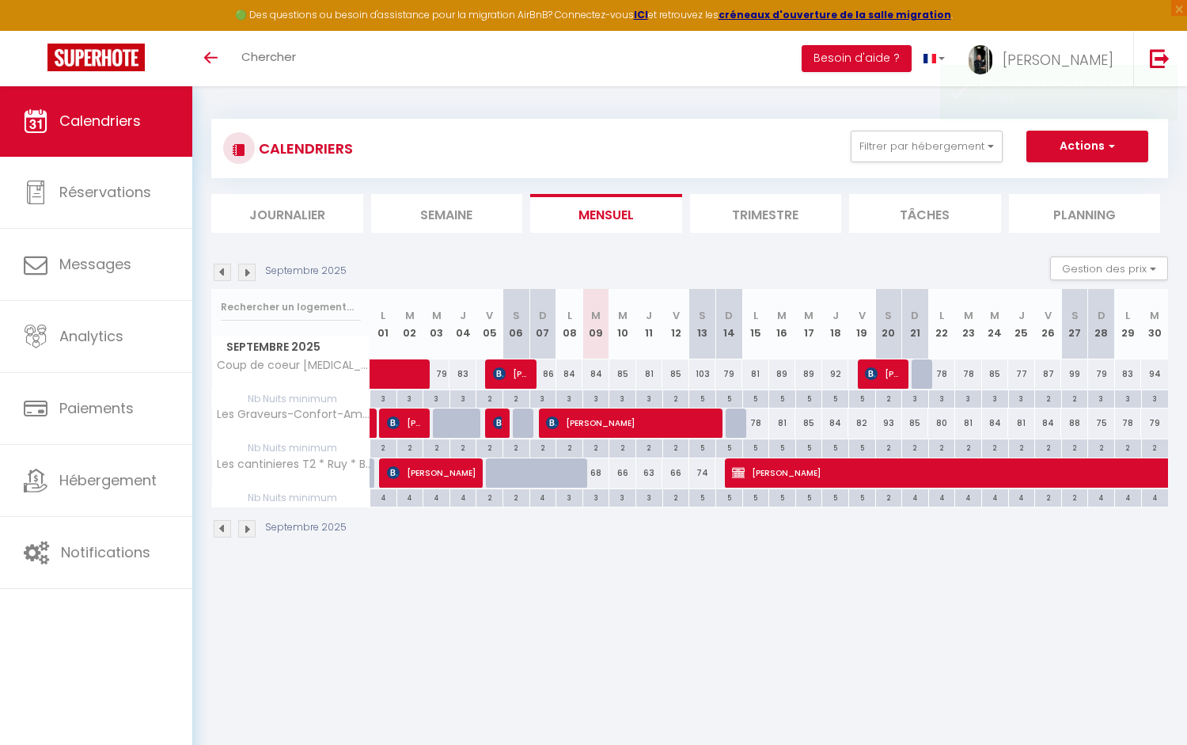
click at [247, 274] on img at bounding box center [246, 271] width 17 height 17
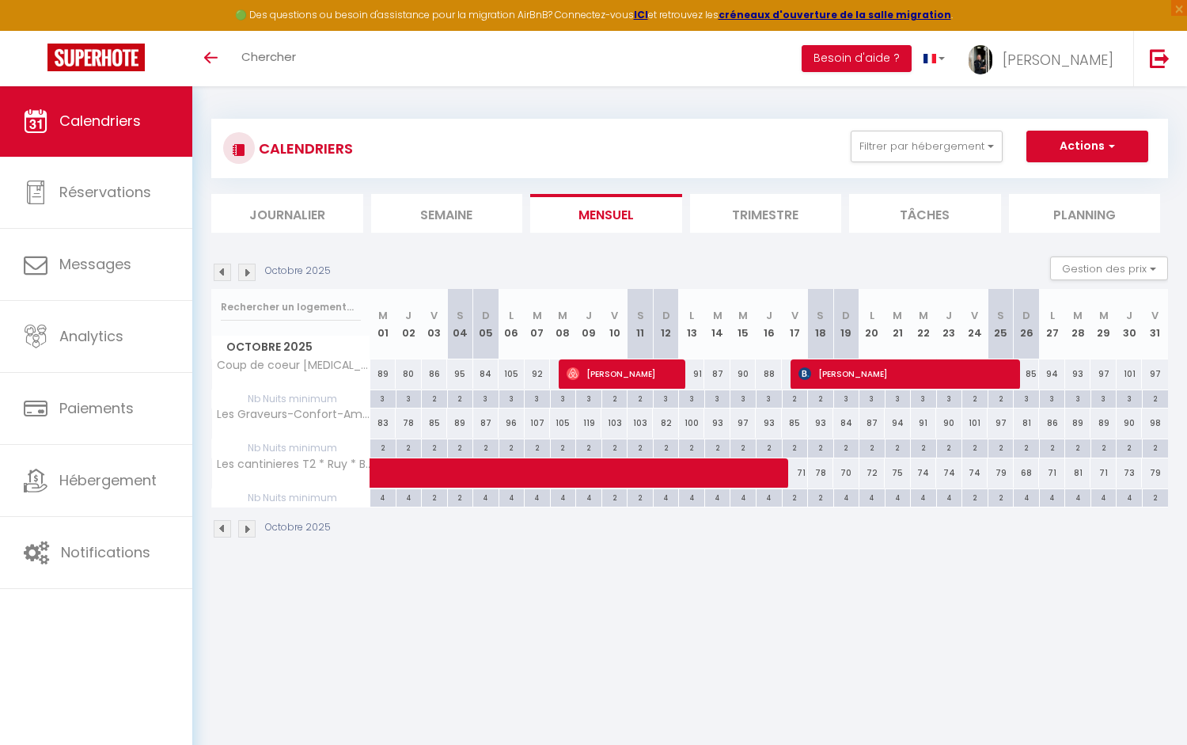
click at [247, 274] on img at bounding box center [246, 271] width 17 height 17
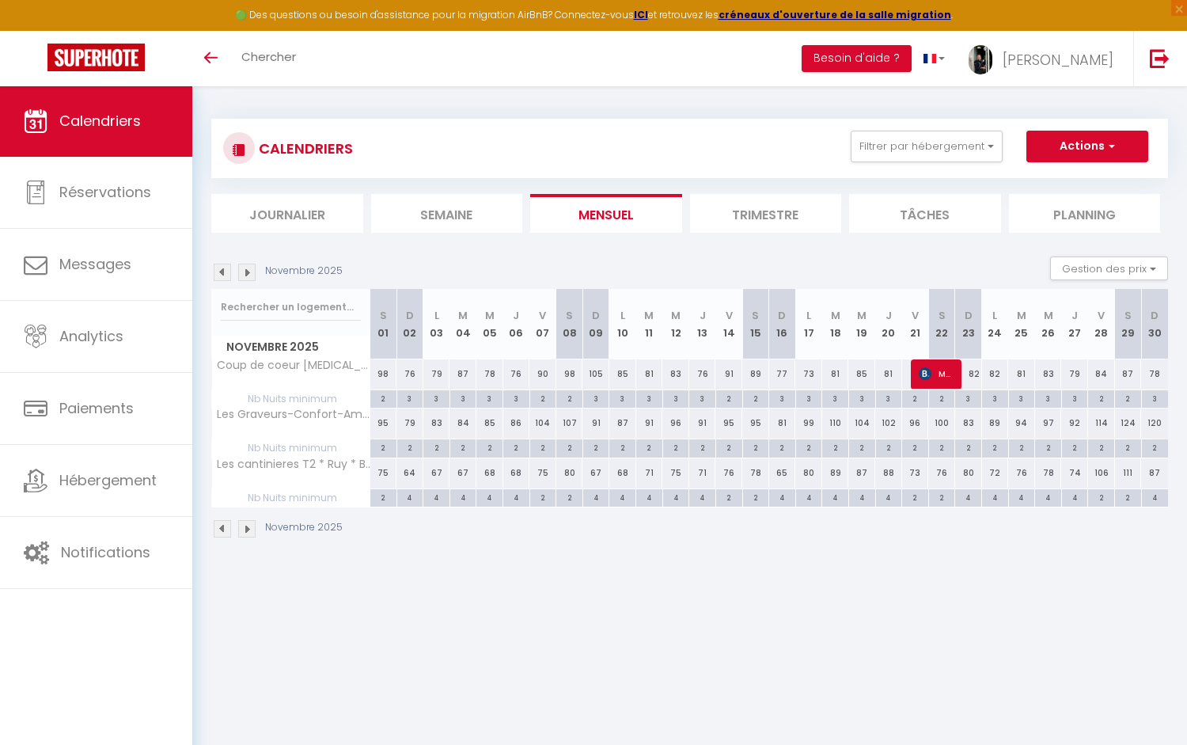
click at [247, 274] on img at bounding box center [246, 271] width 17 height 17
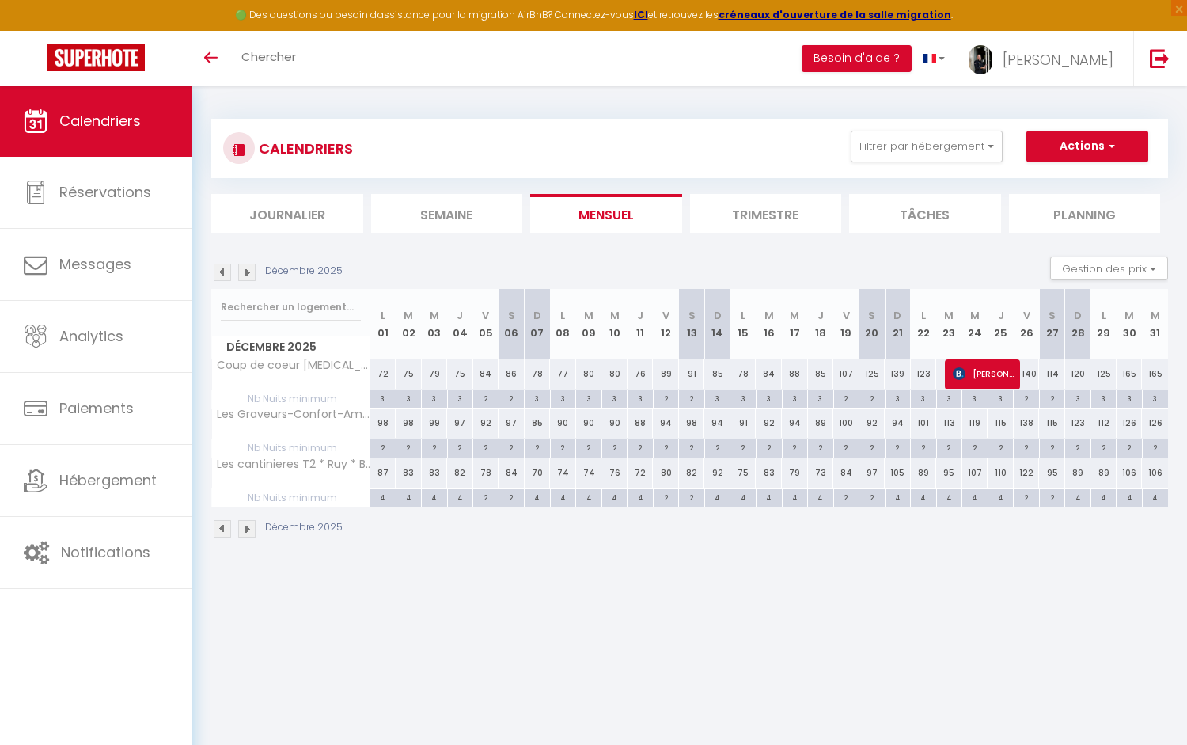
click at [873, 447] on div "2" at bounding box center [871, 446] width 25 height 15
type input "2"
type input "[DATE]"
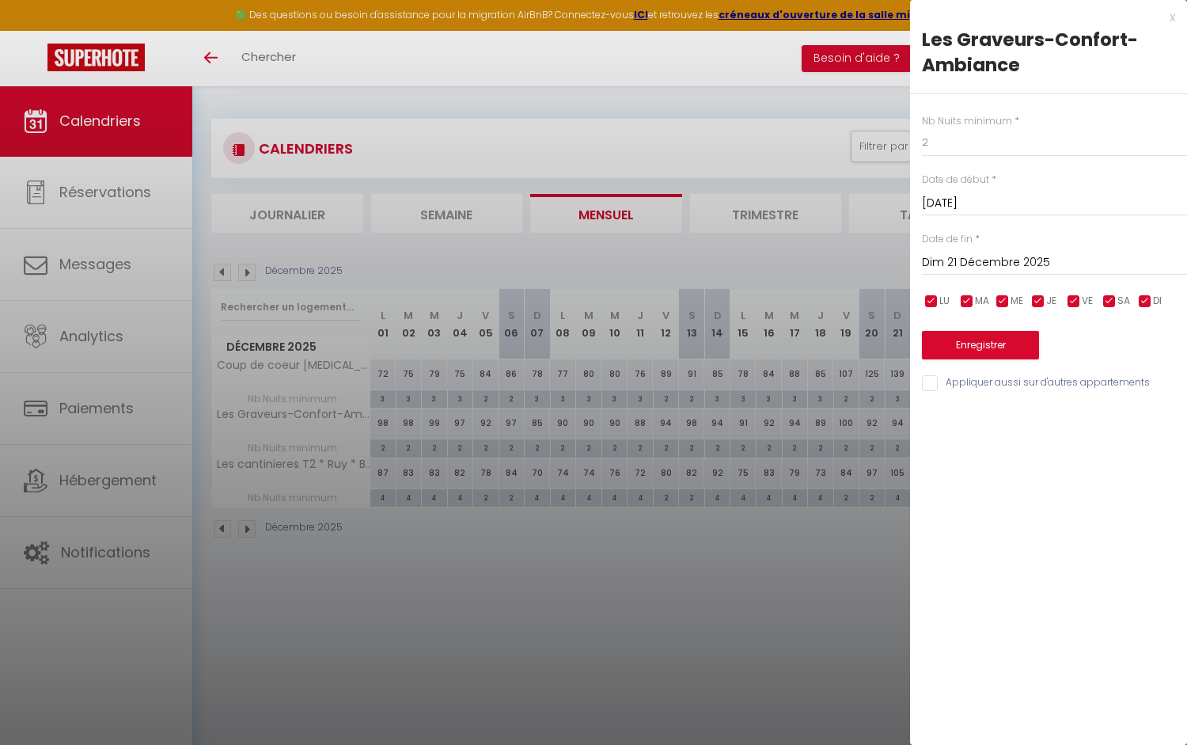
click at [975, 267] on input "Dim 21 Décembre 2025" at bounding box center [1054, 262] width 265 height 21
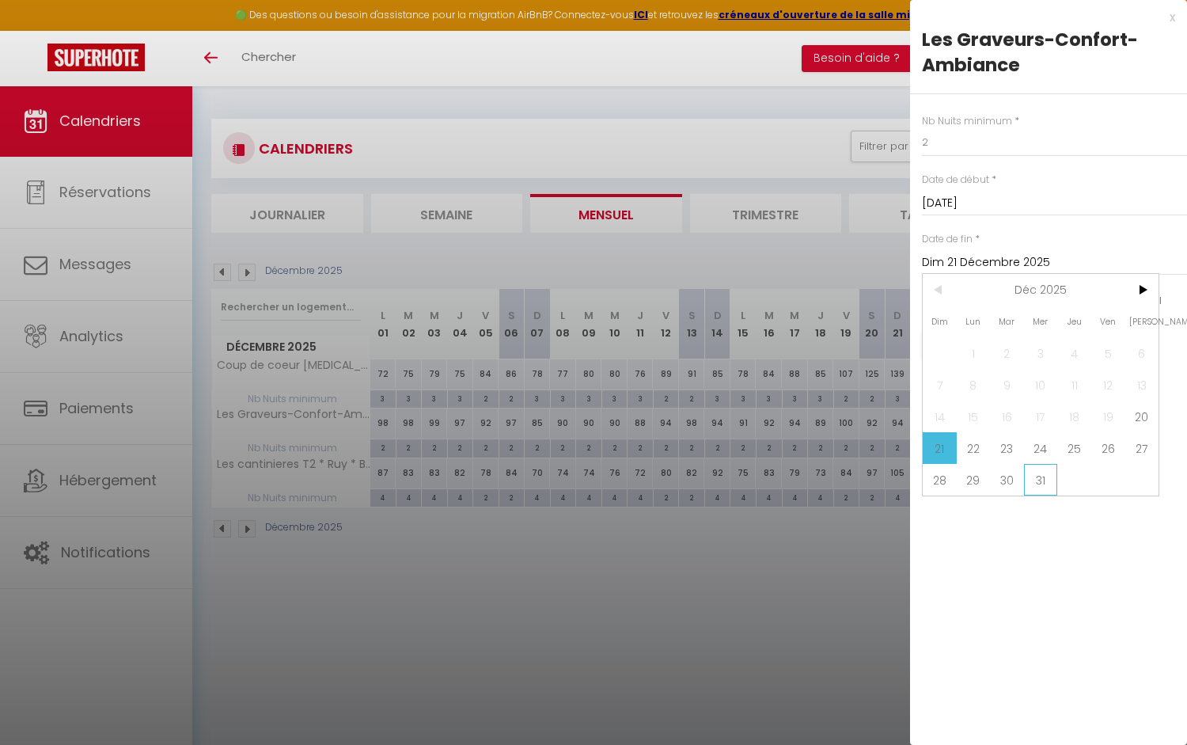
click at [1042, 485] on span "31" at bounding box center [1041, 480] width 34 height 32
type input "Mer 31 Décembre 2025"
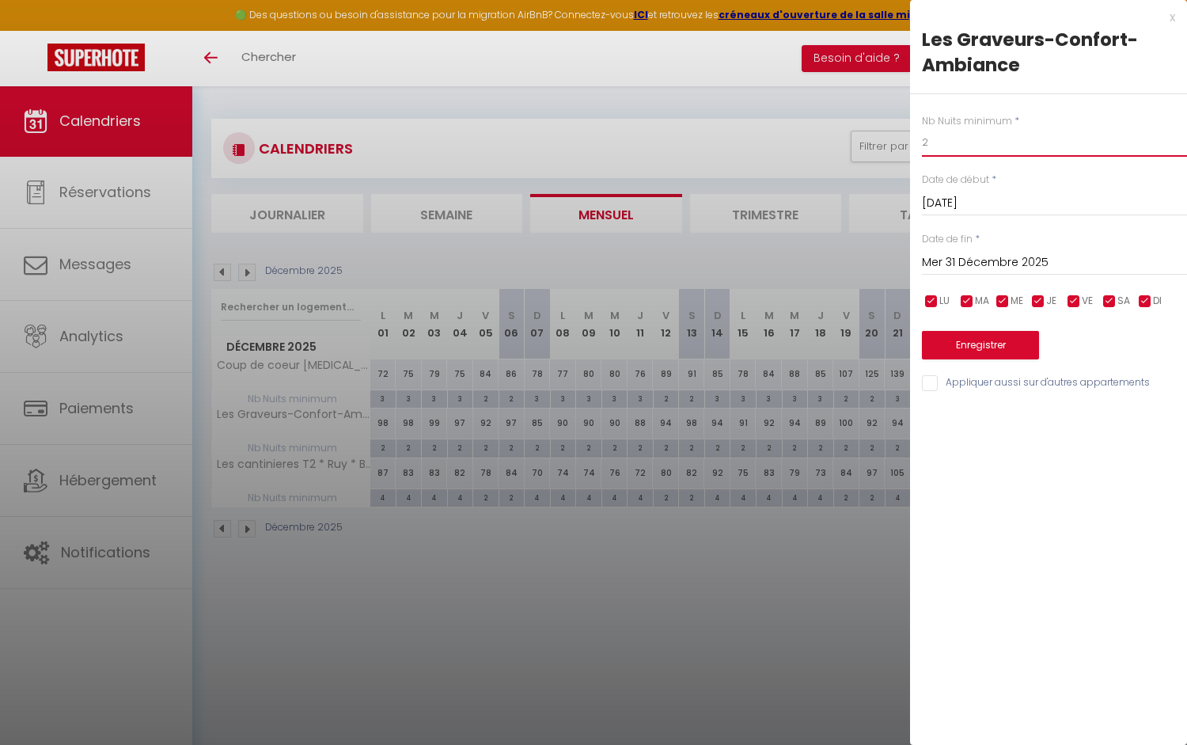
drag, startPoint x: 948, startPoint y: 146, endPoint x: 909, endPoint y: 146, distance: 38.8
click at [909, 146] on body "🟢 Des questions ou besoin d'assistance pour la migration AirBnB? Connectez-vous…" at bounding box center [593, 457] width 1187 height 745
type input "3"
click at [987, 345] on button "Enregistrer" at bounding box center [980, 345] width 117 height 28
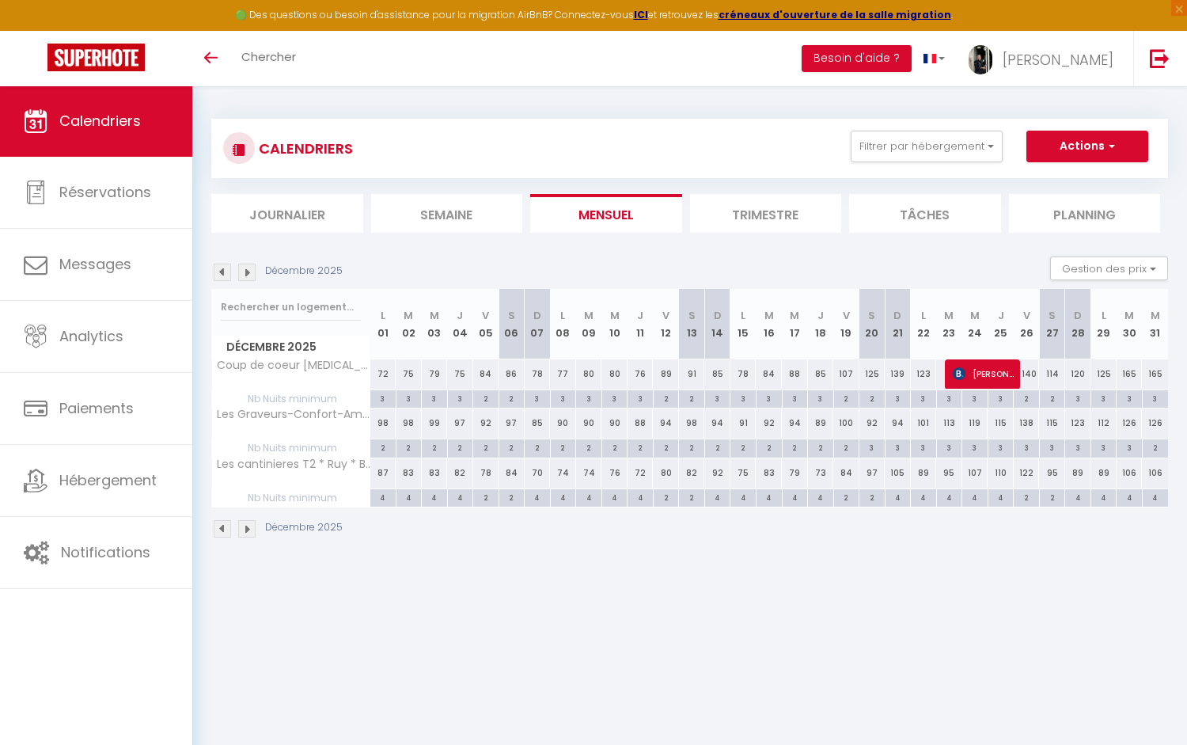
click at [223, 271] on img at bounding box center [222, 271] width 17 height 17
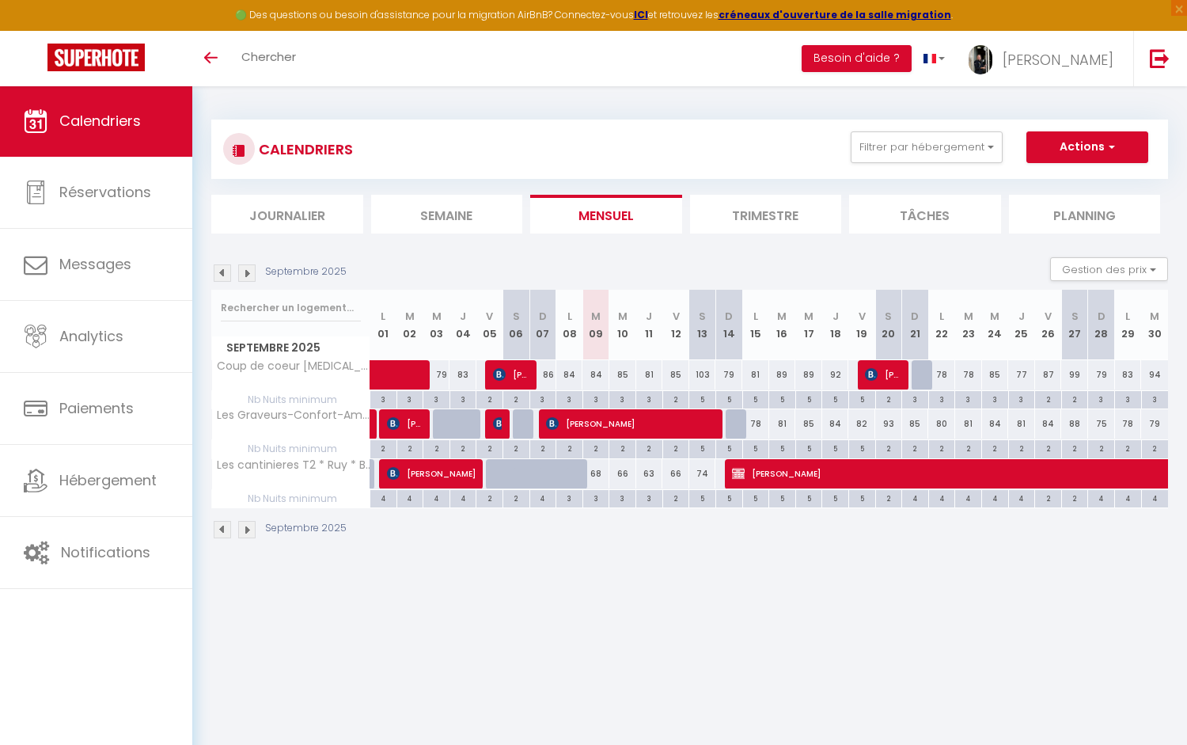
click at [252, 275] on img at bounding box center [246, 272] width 17 height 17
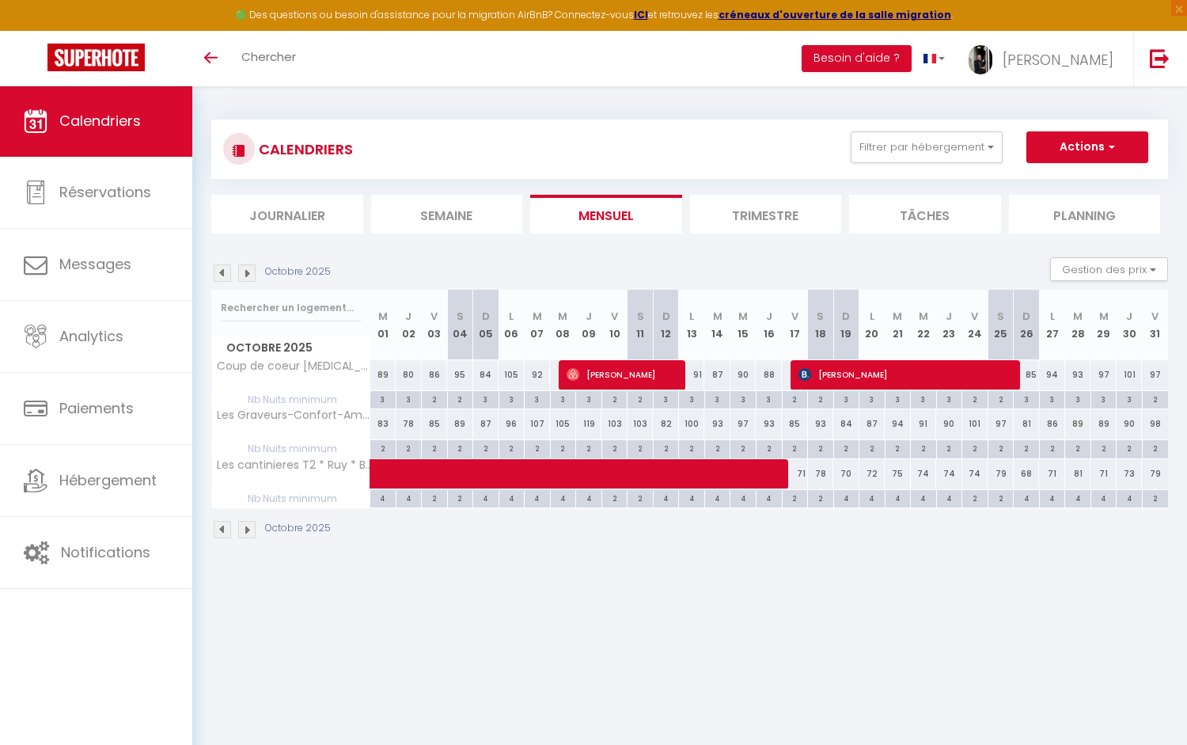
click at [252, 275] on img at bounding box center [246, 272] width 17 height 17
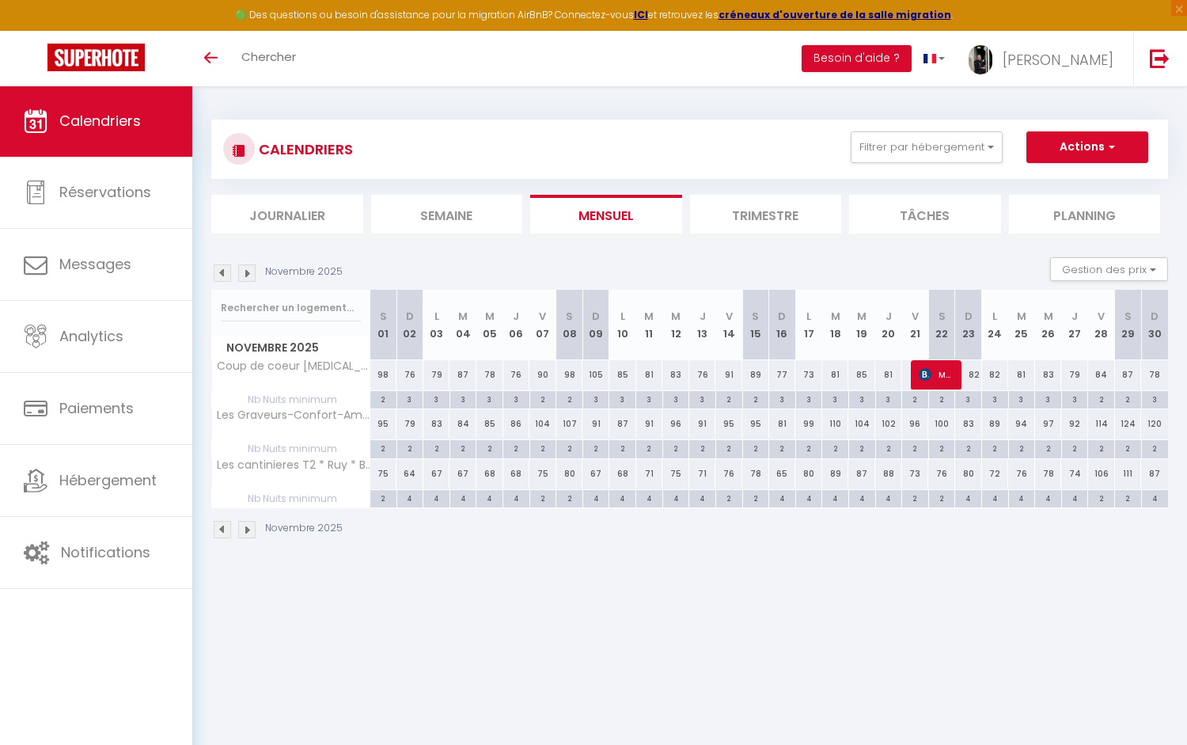
click at [252, 275] on img at bounding box center [246, 272] width 17 height 17
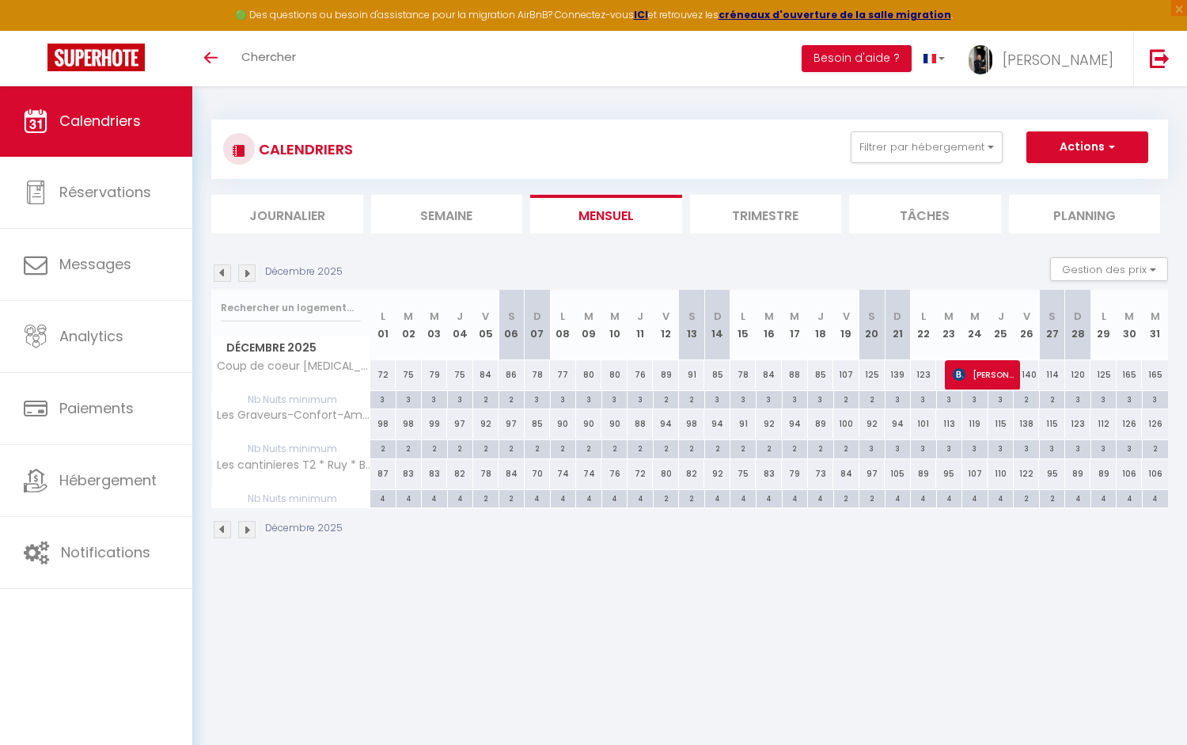
click at [252, 275] on img at bounding box center [246, 272] width 17 height 17
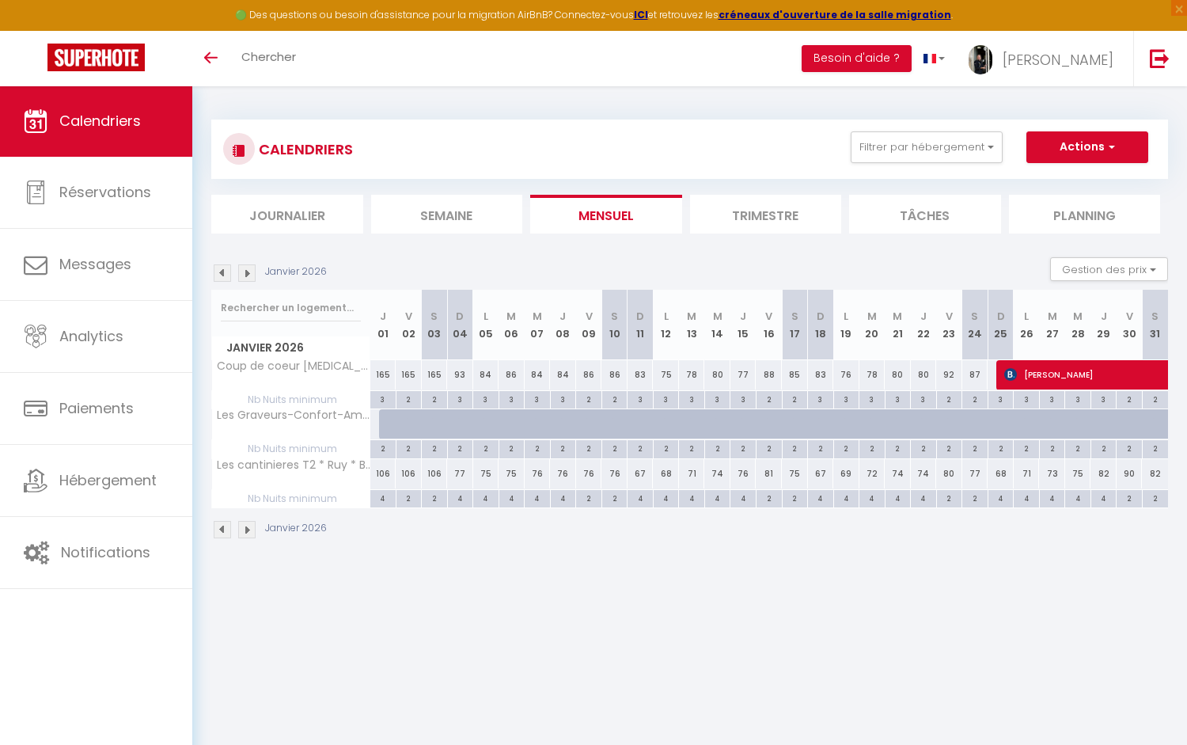
click at [226, 270] on img at bounding box center [222, 272] width 17 height 17
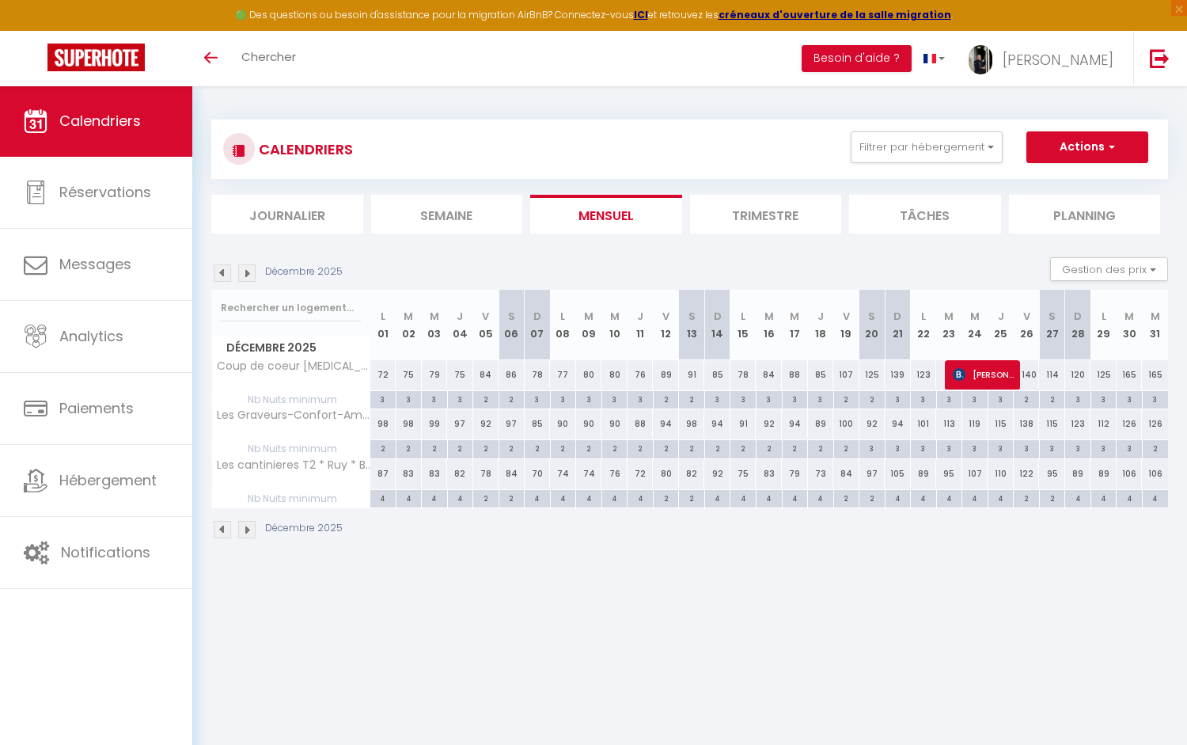
click at [226, 270] on img at bounding box center [222, 272] width 17 height 17
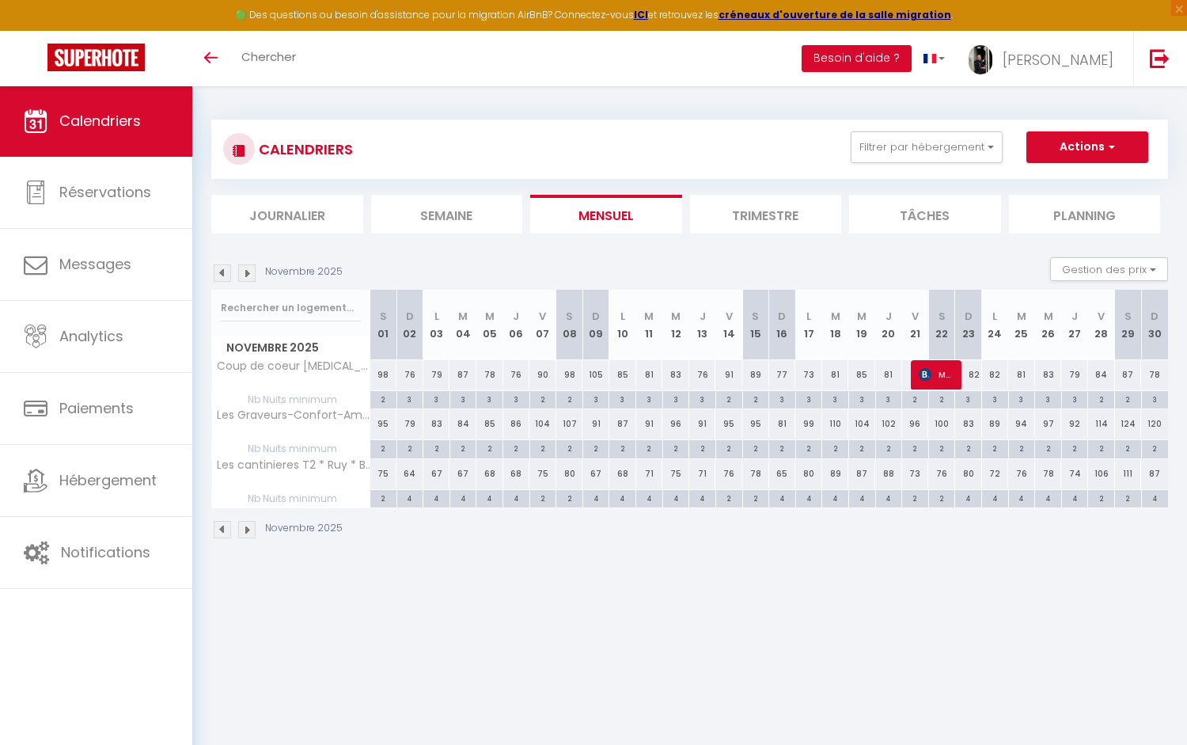
click at [226, 270] on img at bounding box center [222, 272] width 17 height 17
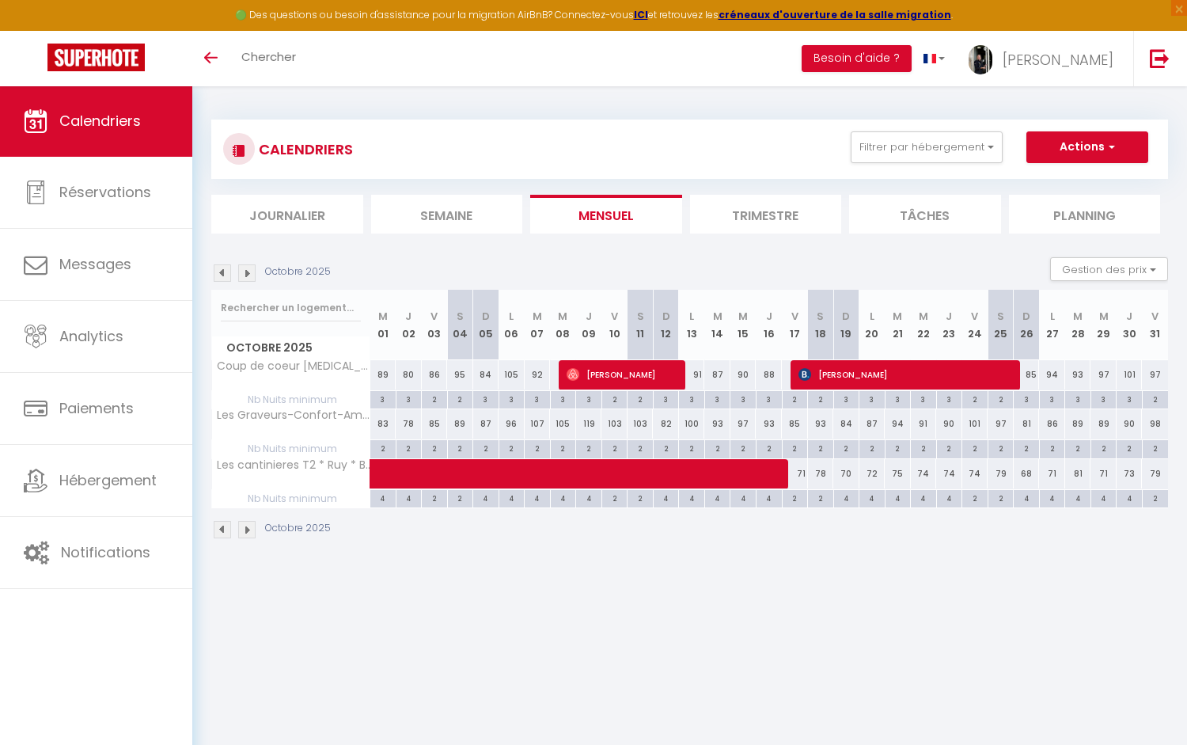
click at [226, 275] on img at bounding box center [222, 272] width 17 height 17
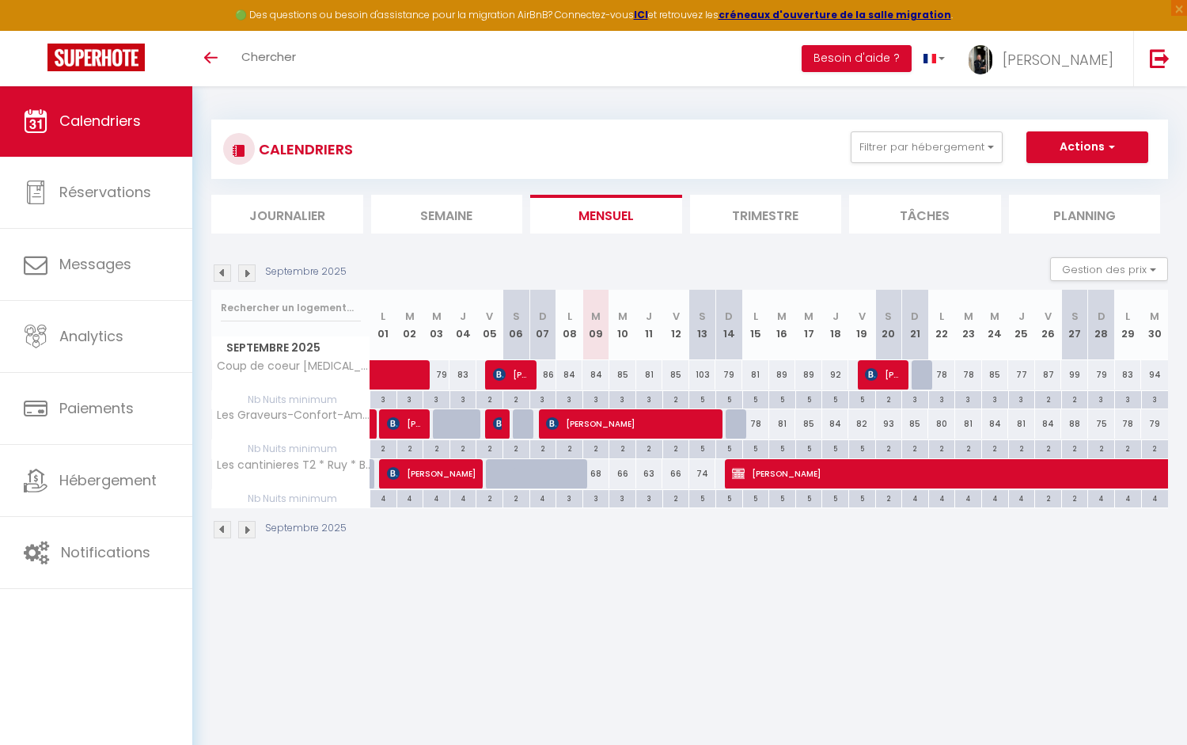
click at [226, 275] on img at bounding box center [222, 272] width 17 height 17
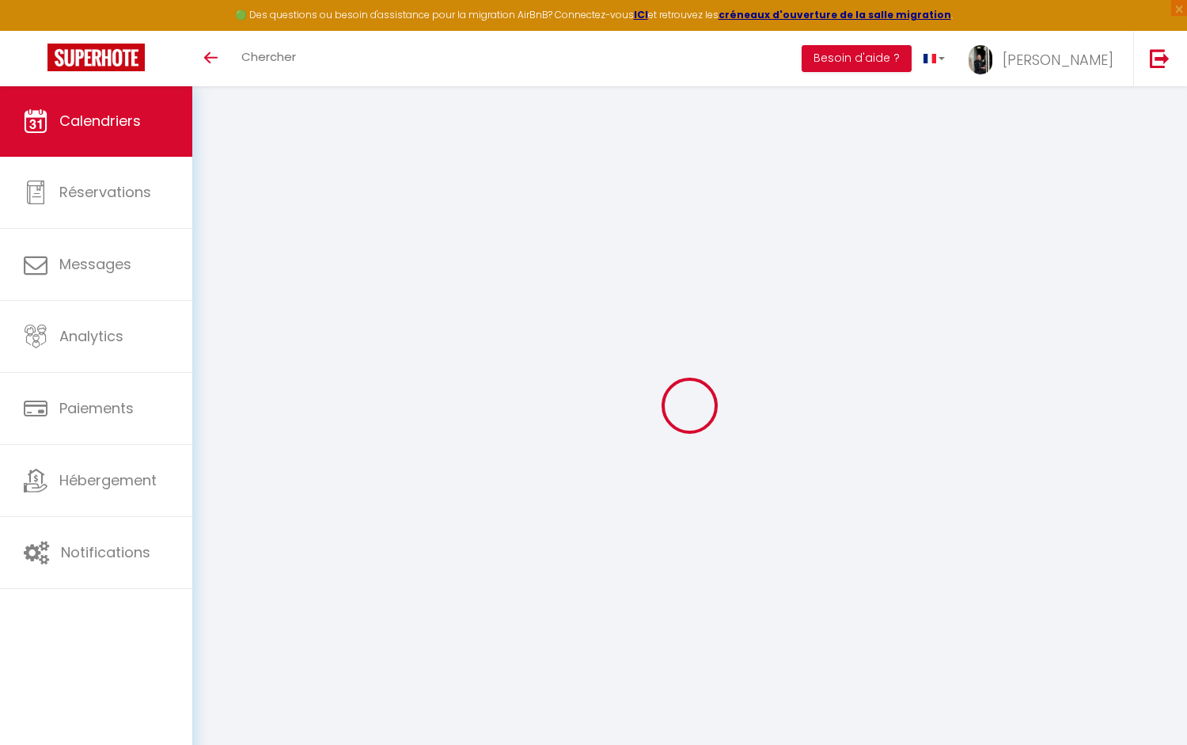
select select
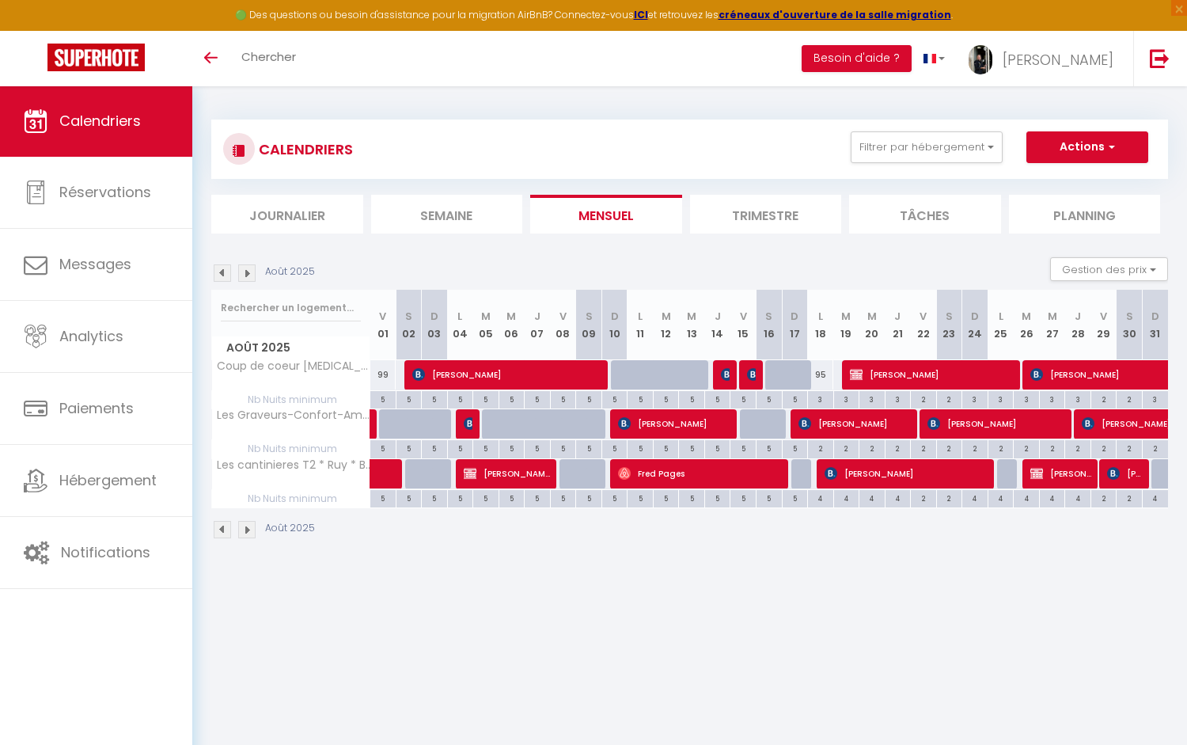
click at [471, 426] on img at bounding box center [470, 423] width 13 height 13
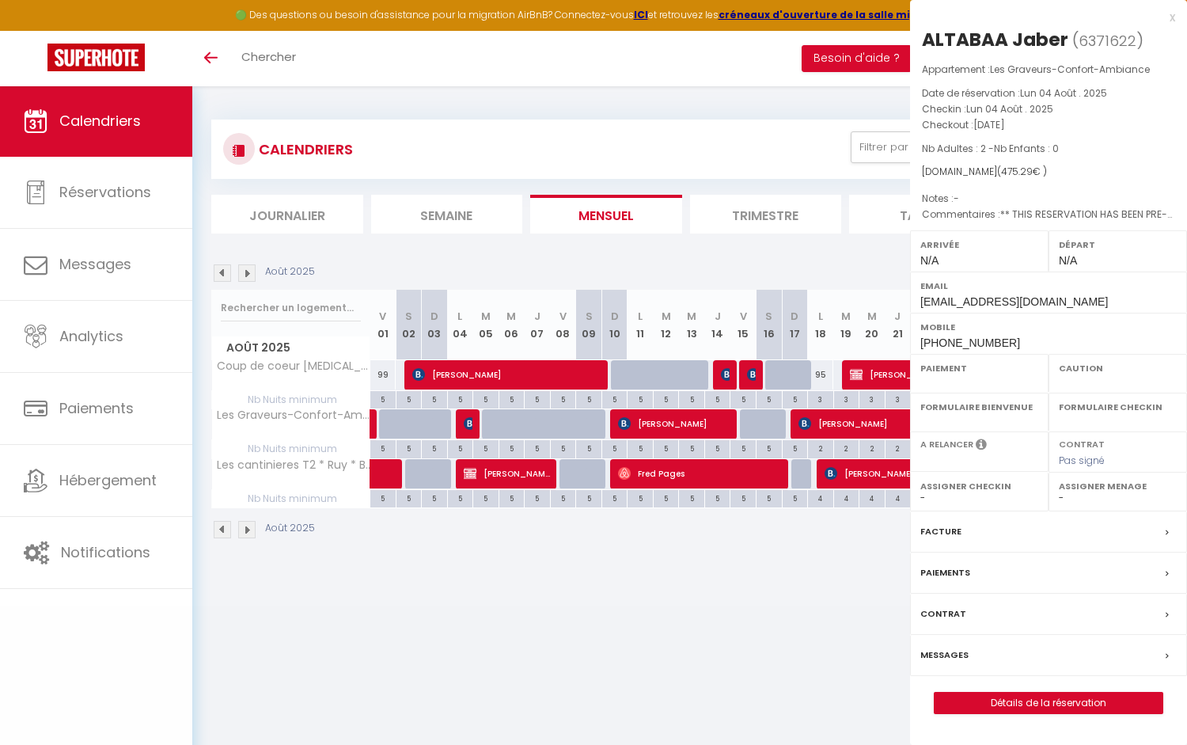
select select "OK"
select select "KO"
select select "0"
select select "1"
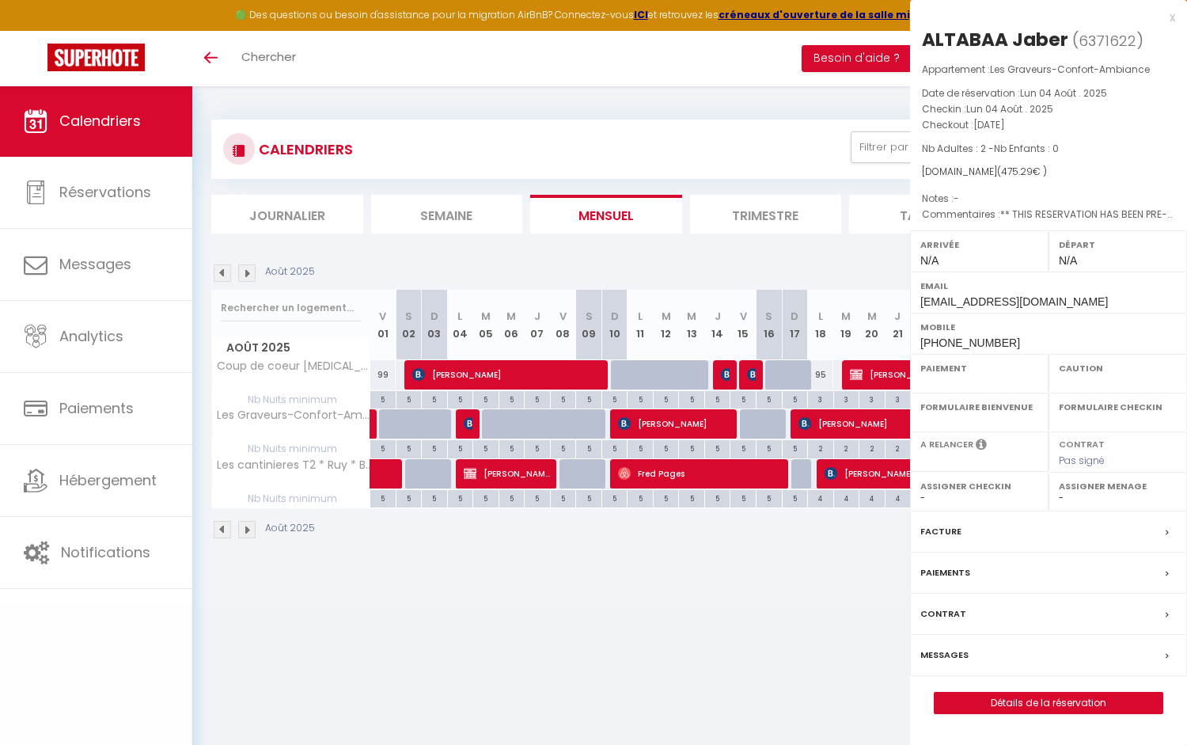
select select
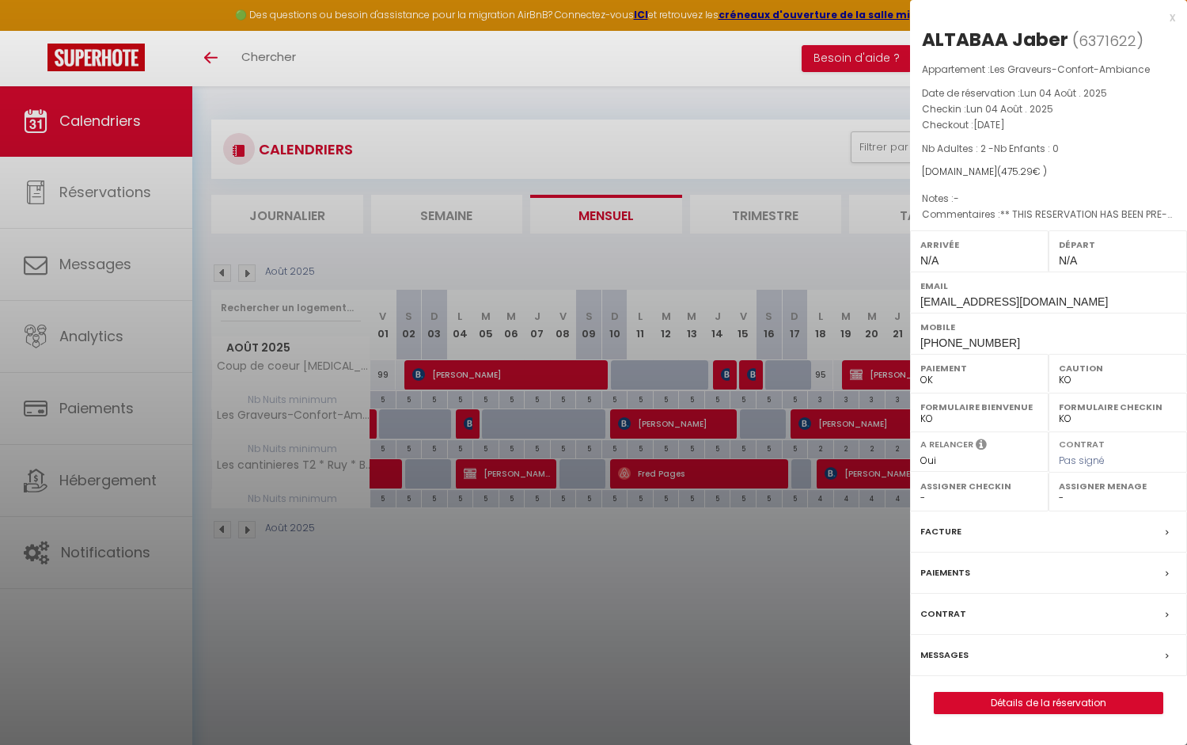
click at [533, 585] on div at bounding box center [593, 372] width 1187 height 745
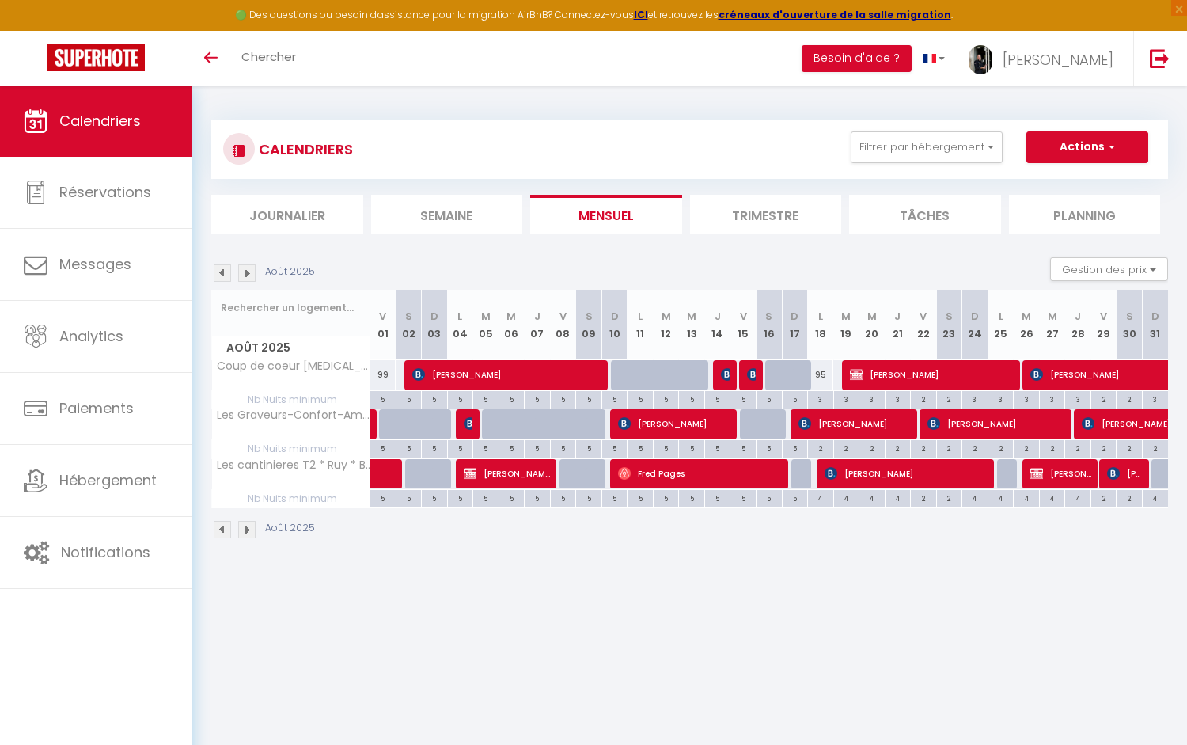
click at [248, 275] on img at bounding box center [246, 272] width 17 height 17
